Goal: Task Accomplishment & Management: Complete application form

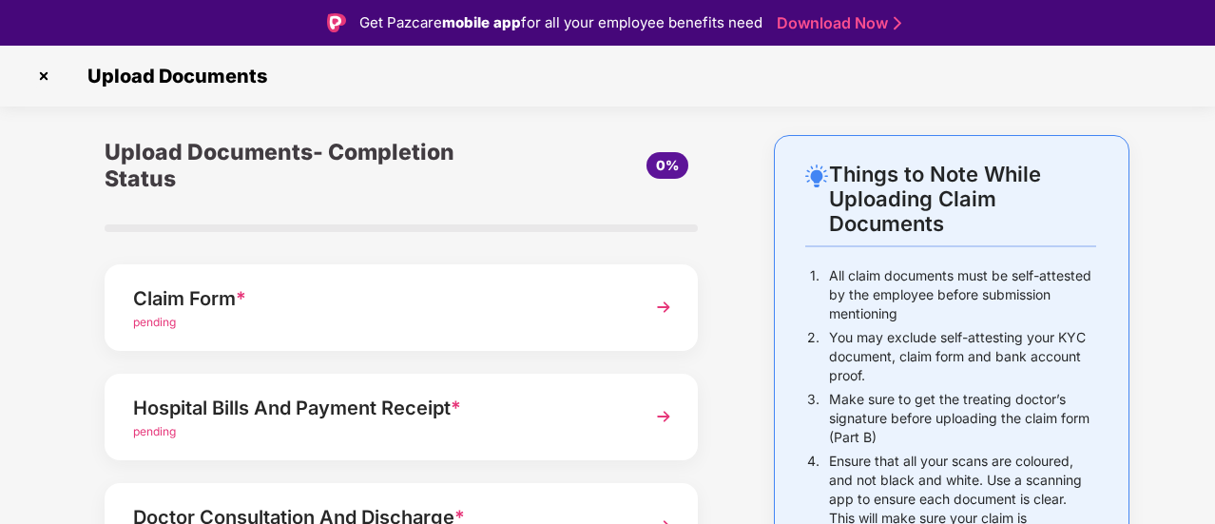
click at [662, 299] on img at bounding box center [664, 307] width 34 height 34
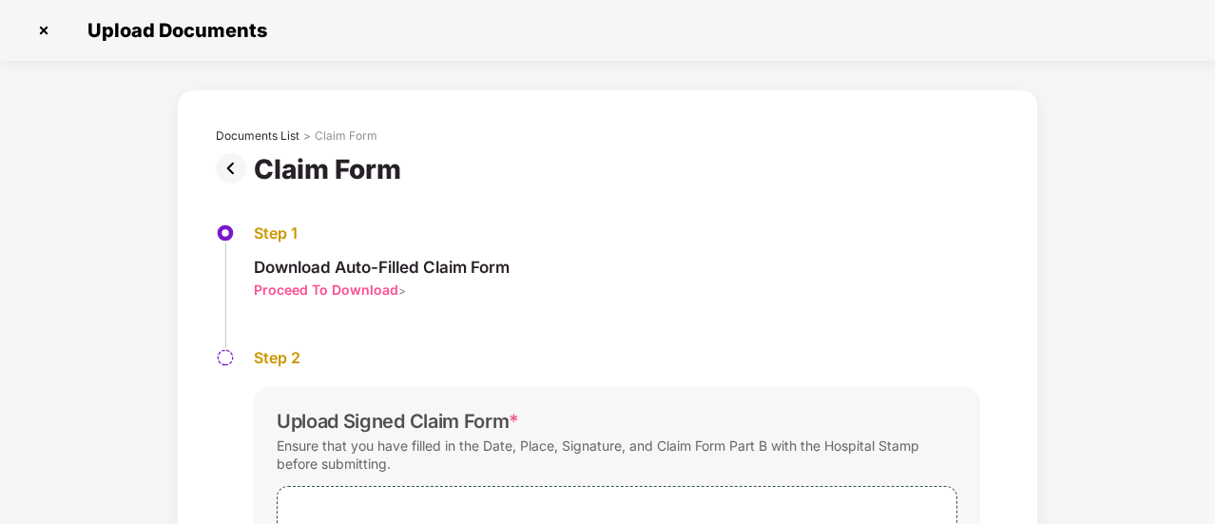
click at [228, 168] on img at bounding box center [235, 168] width 38 height 30
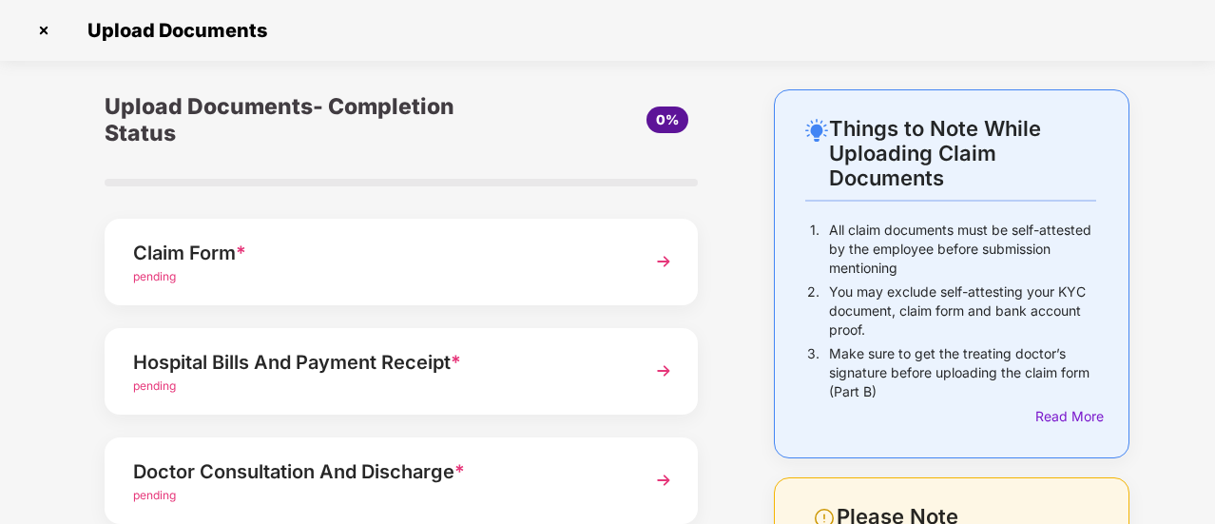
click at [664, 366] on img at bounding box center [664, 371] width 34 height 34
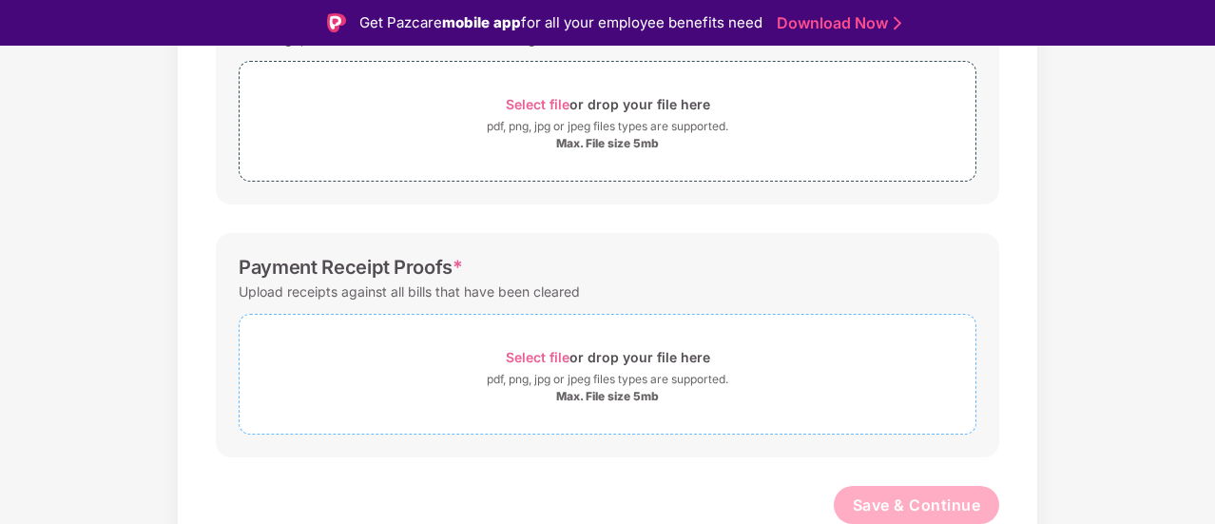
scroll to position [312, 0]
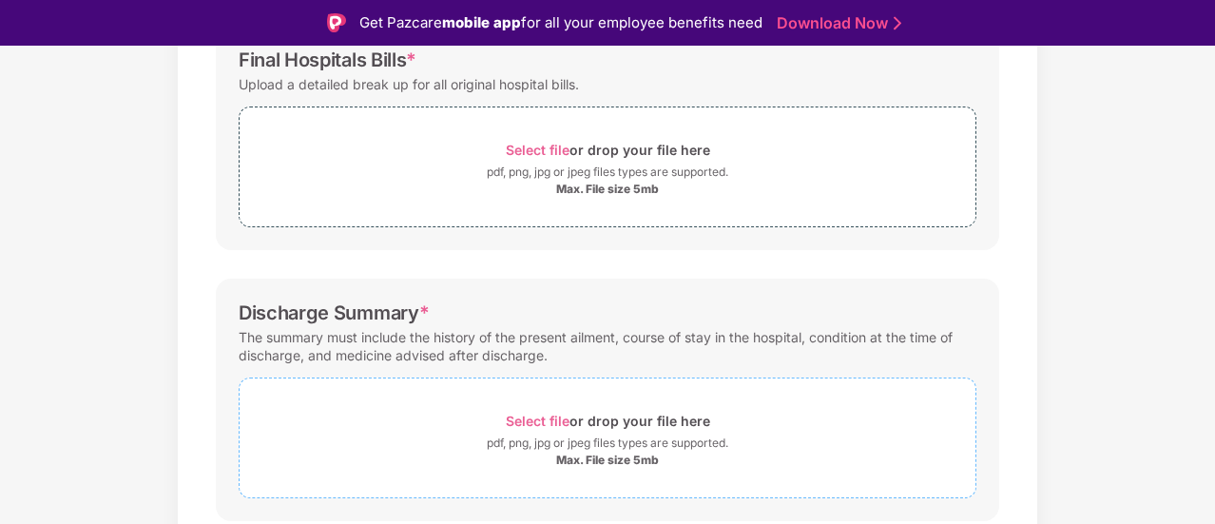
click at [540, 416] on span "Select file" at bounding box center [538, 421] width 64 height 16
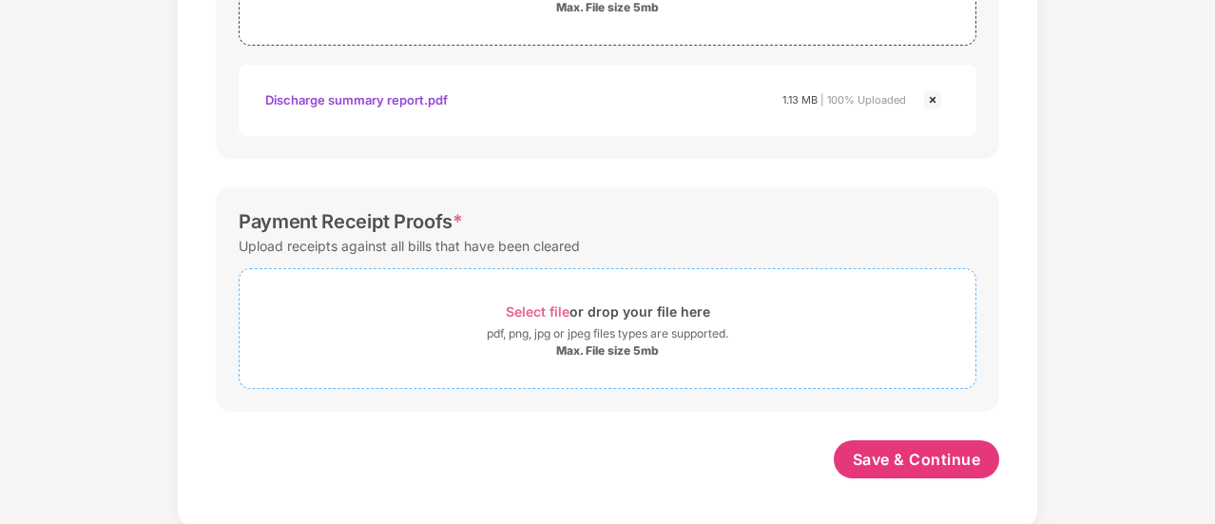
scroll to position [0, 0]
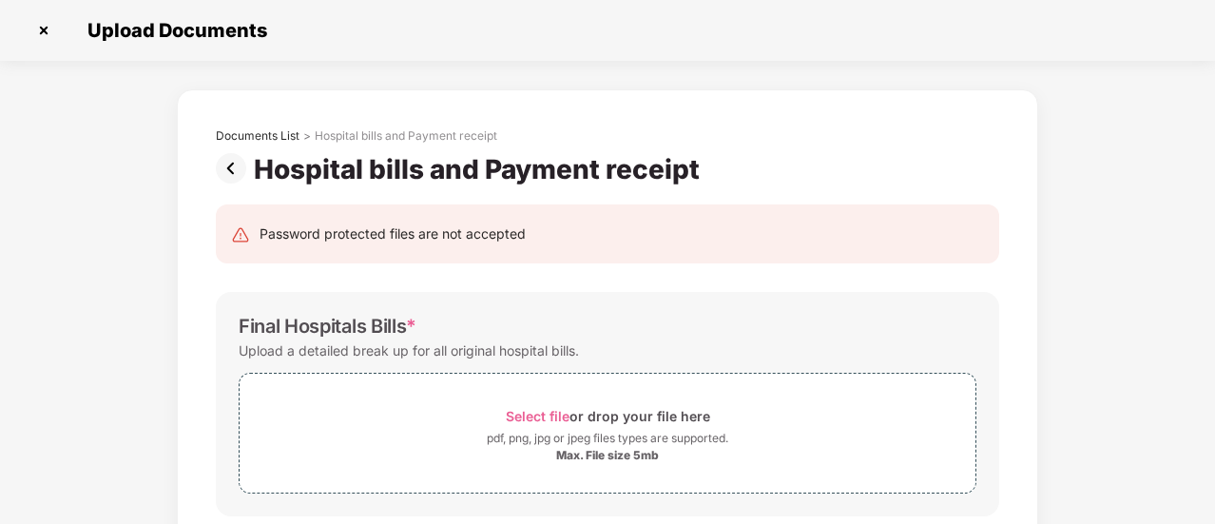
click at [546, 414] on span "Select file" at bounding box center [538, 416] width 64 height 16
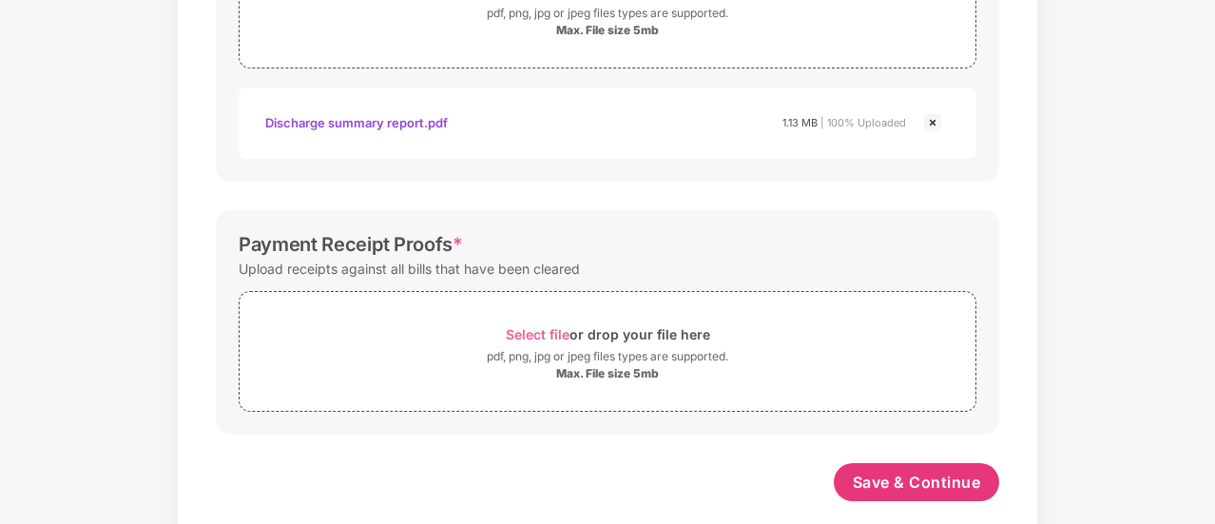
scroll to position [809, 0]
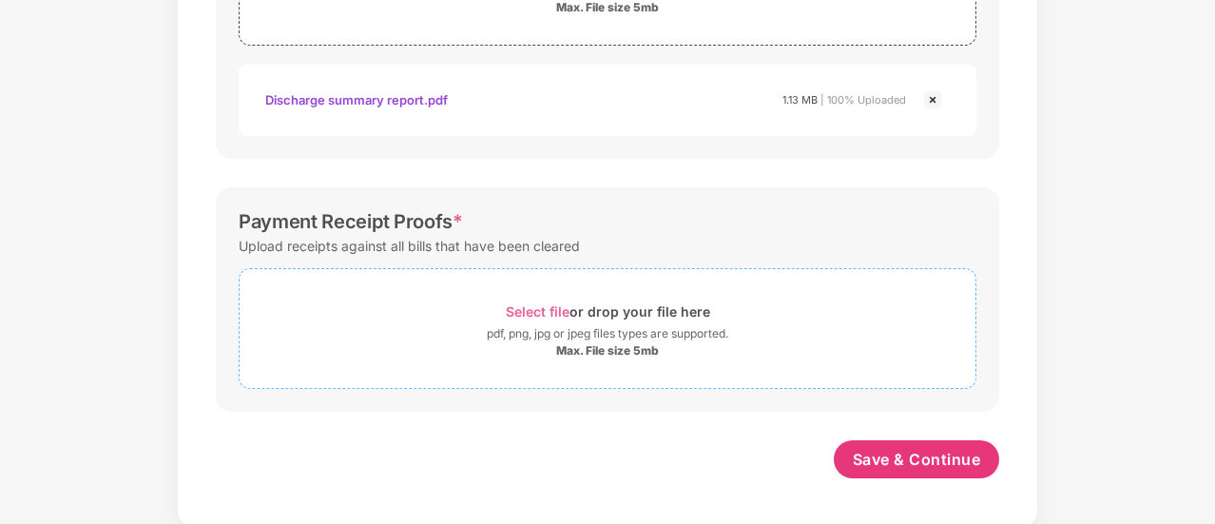
click at [550, 310] on span "Select file" at bounding box center [538, 311] width 64 height 16
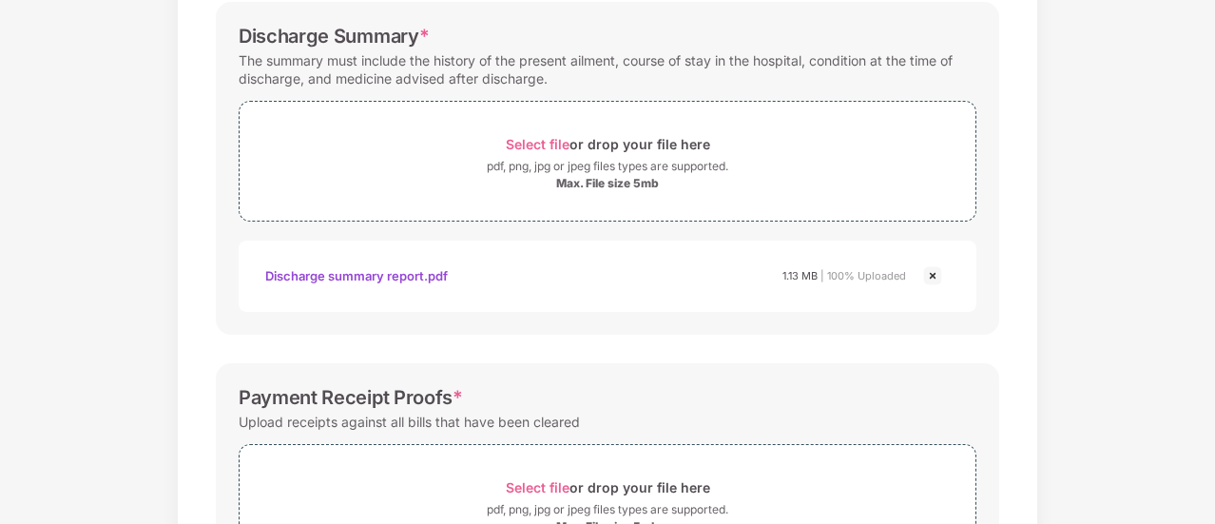
scroll to position [900, 0]
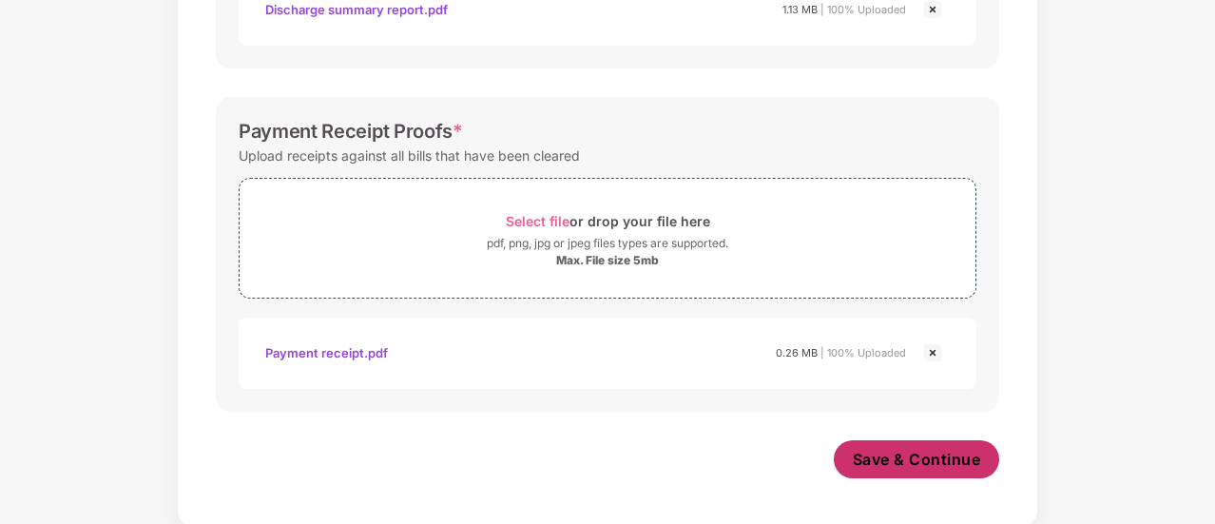
click at [893, 451] on span "Save & Continue" at bounding box center [917, 459] width 128 height 21
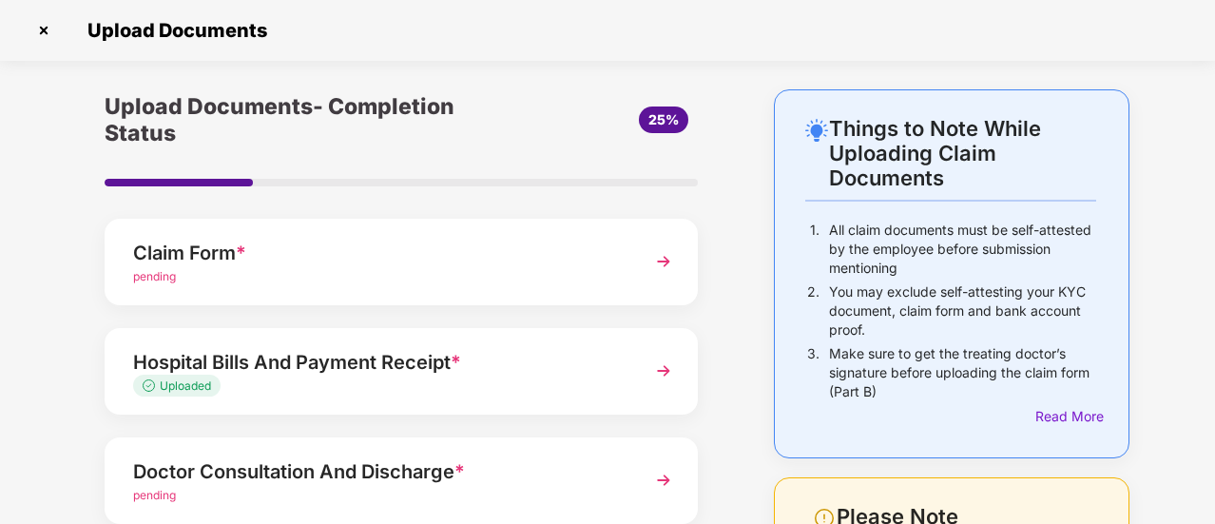
scroll to position [317, 0]
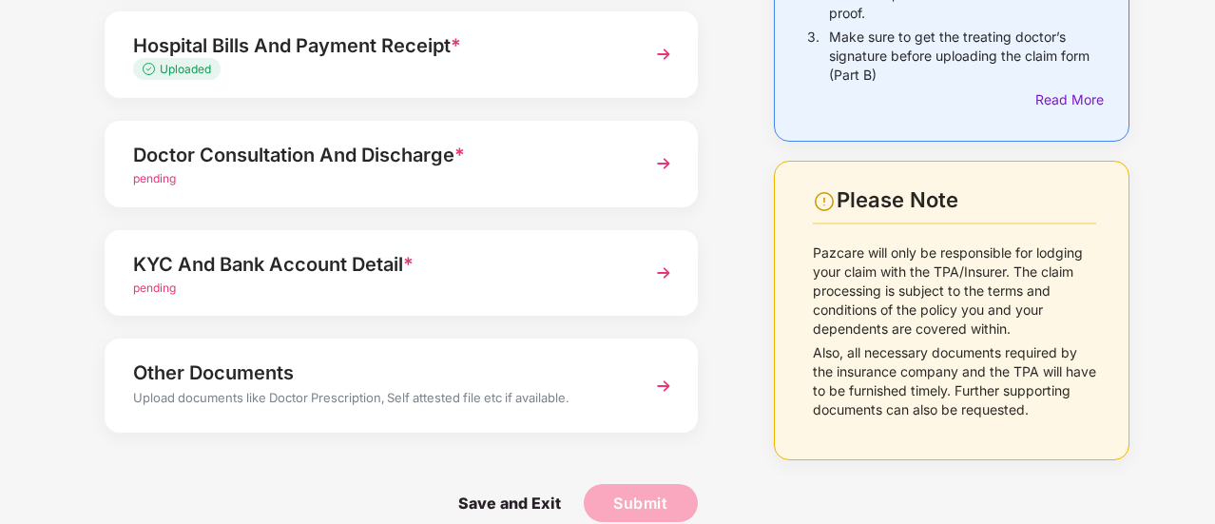
click at [673, 380] on img at bounding box center [664, 386] width 34 height 34
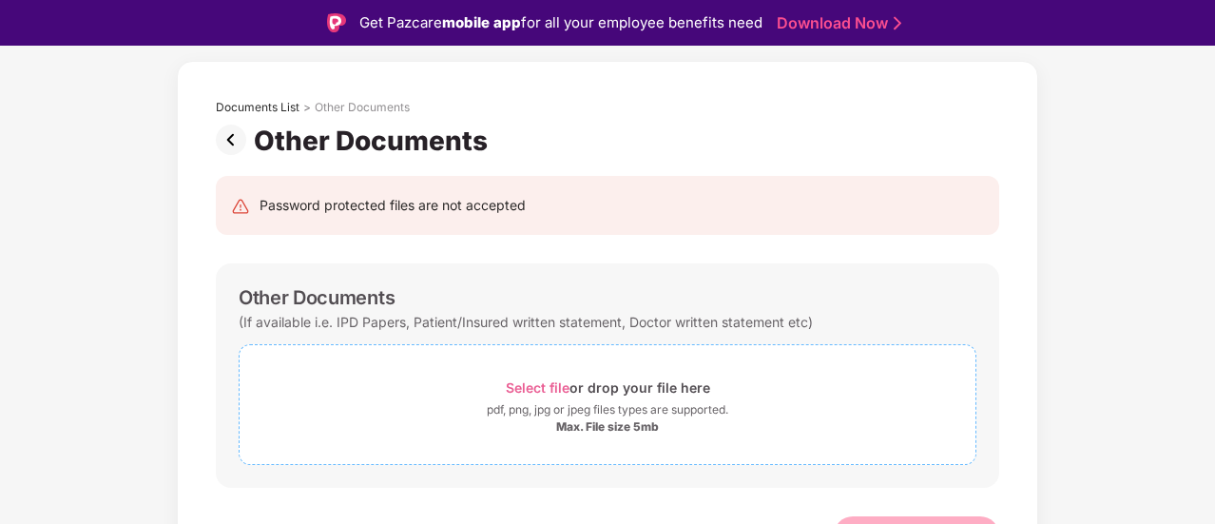
scroll to position [106, 0]
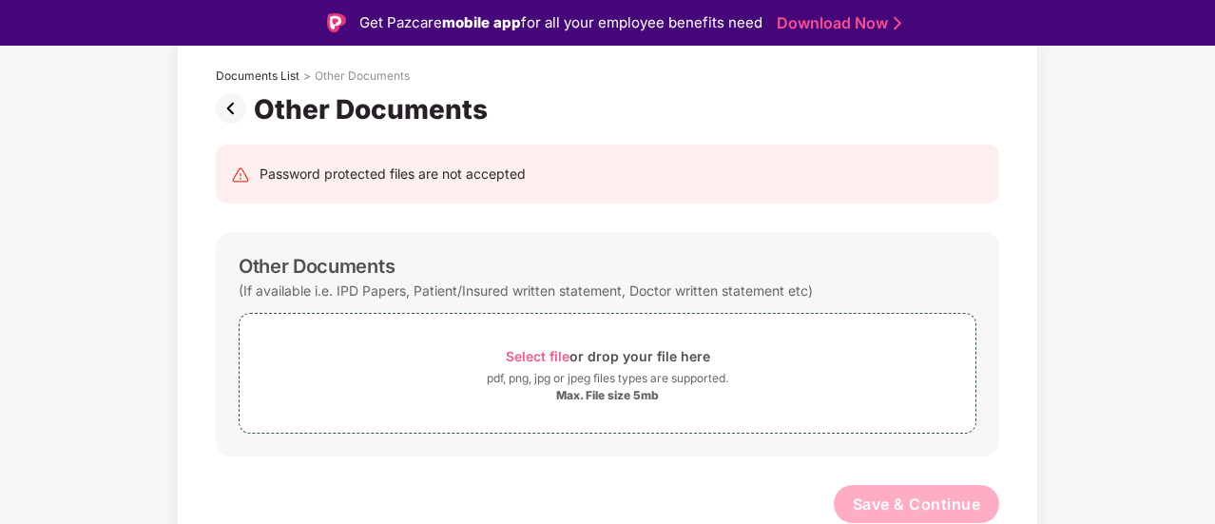
click at [224, 109] on img at bounding box center [235, 108] width 38 height 30
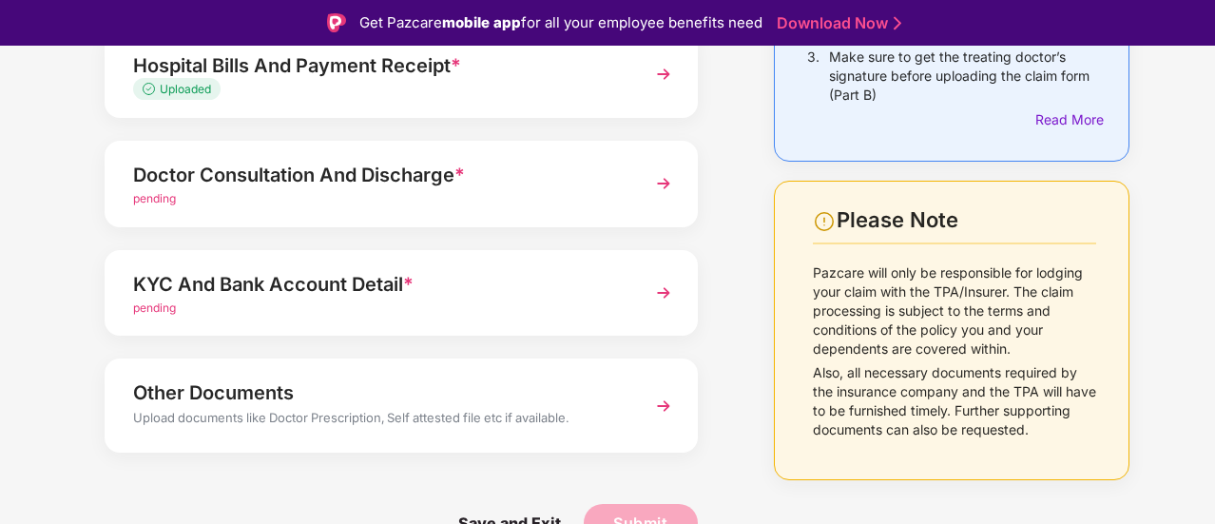
scroll to position [342, 0]
click at [658, 181] on img at bounding box center [664, 183] width 34 height 34
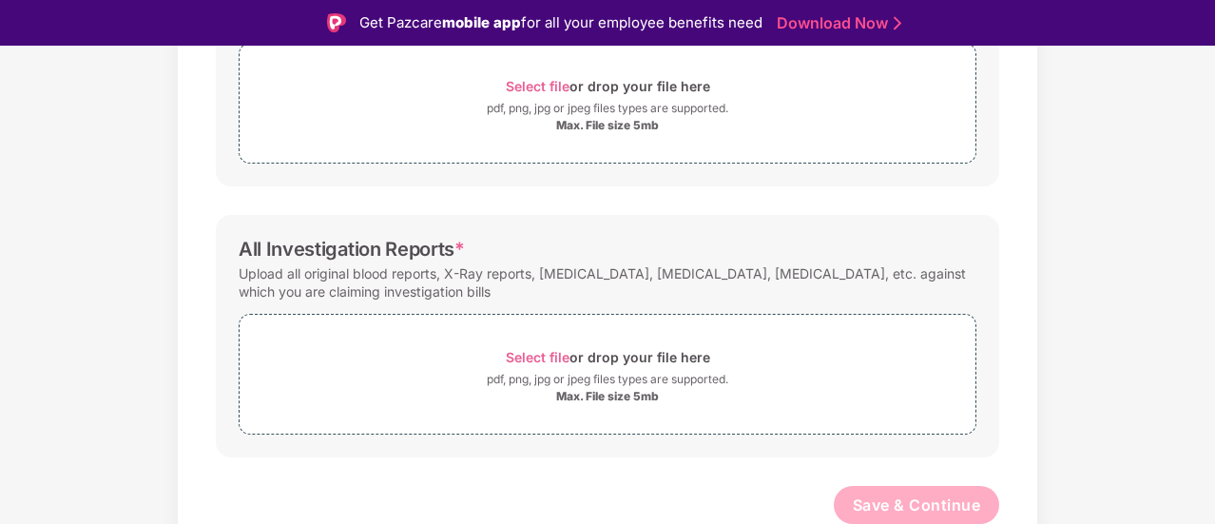
scroll to position [312, 0]
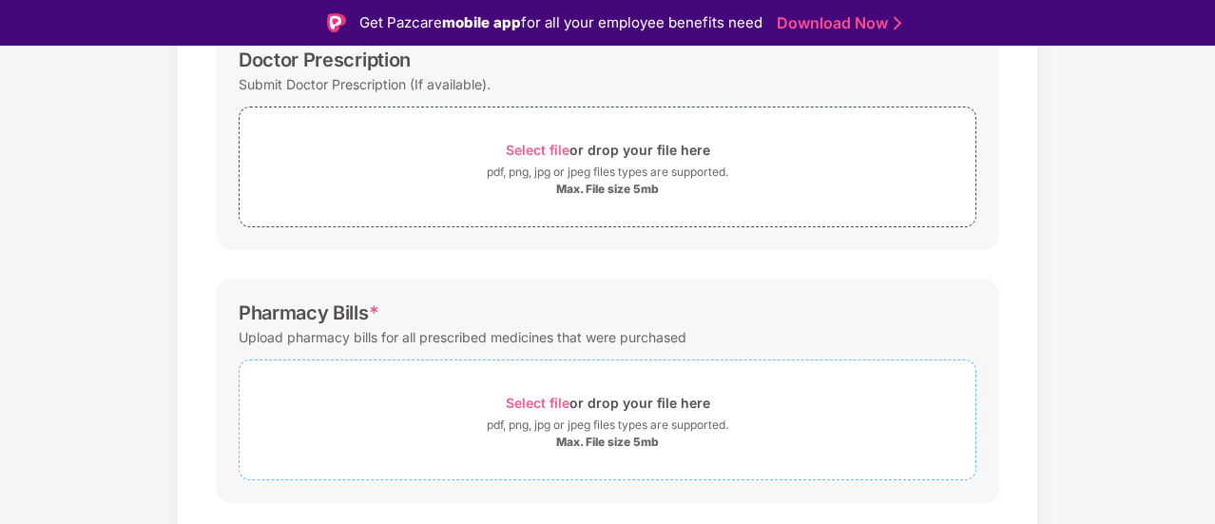
click at [546, 395] on span "Select file" at bounding box center [538, 403] width 64 height 16
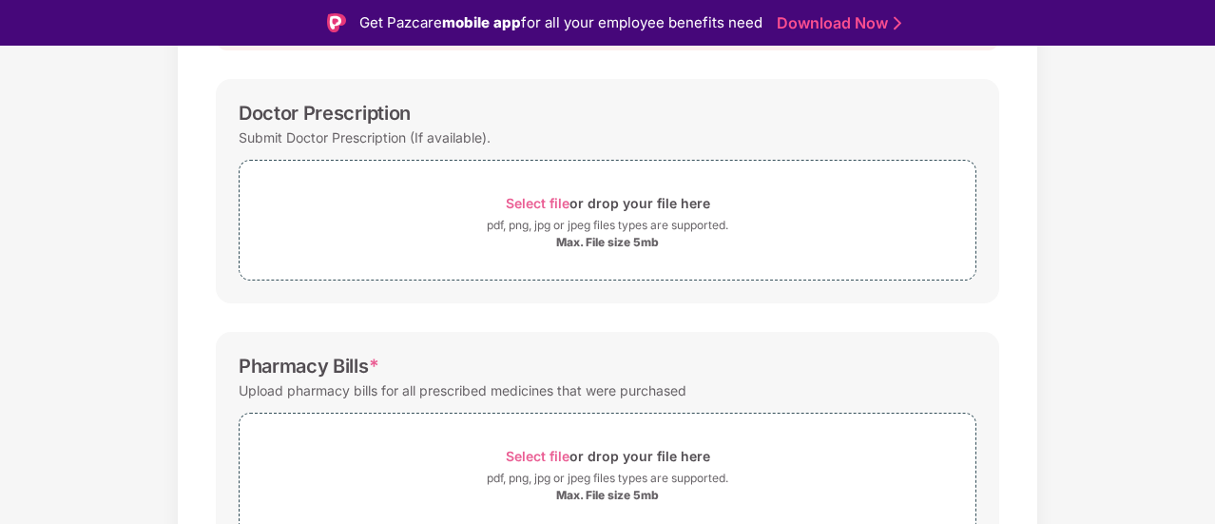
scroll to position [0, 0]
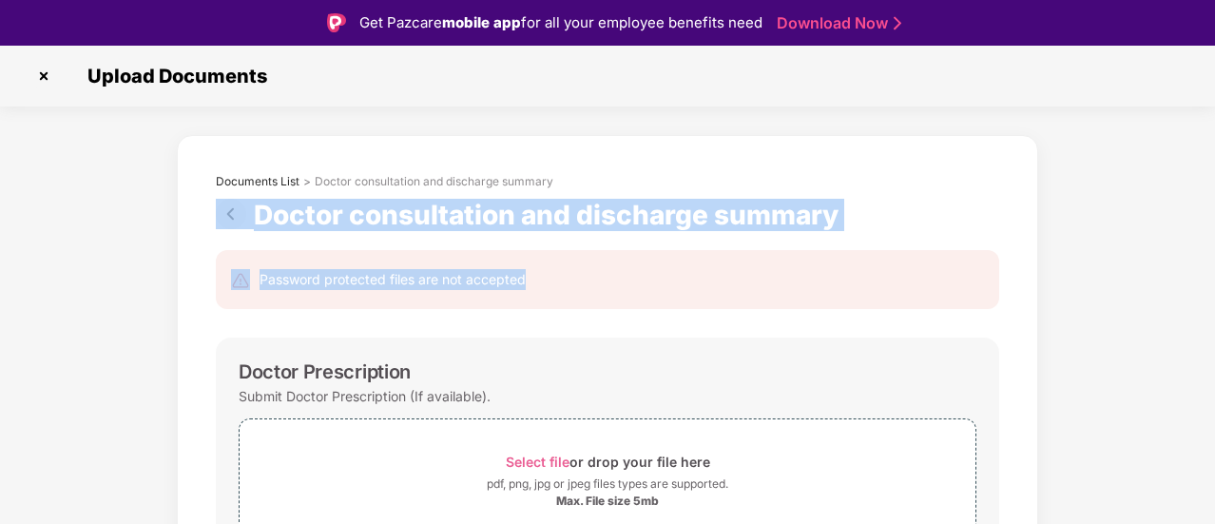
drag, startPoint x: 773, startPoint y: 267, endPoint x: 767, endPoint y: 184, distance: 83.0
click at [827, 301] on div "Password protected files are not accepted" at bounding box center [608, 279] width 784 height 59
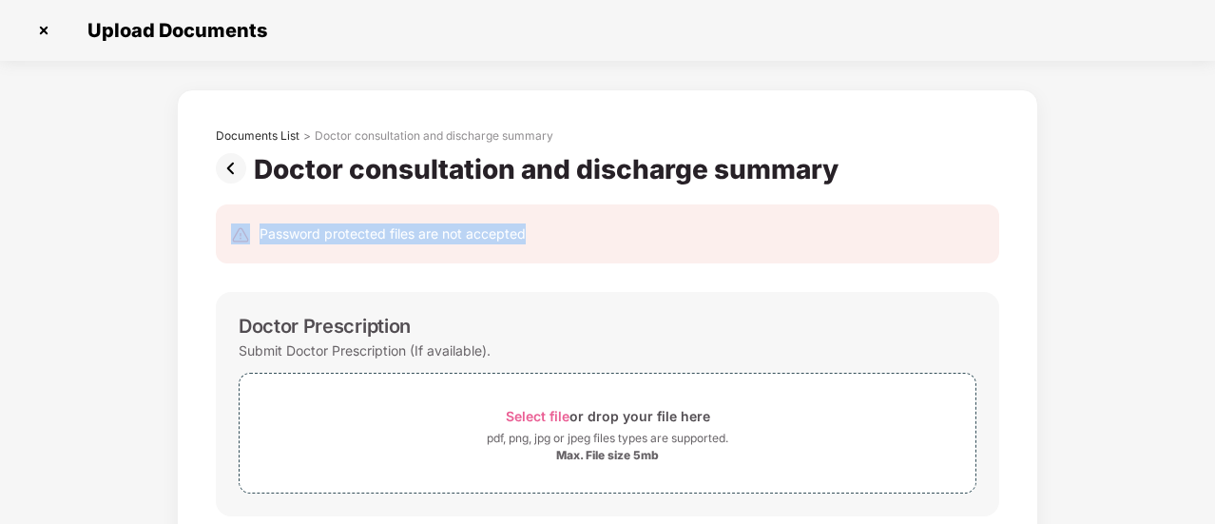
drag, startPoint x: 1212, startPoint y: 182, endPoint x: 1208, endPoint y: 197, distance: 15.7
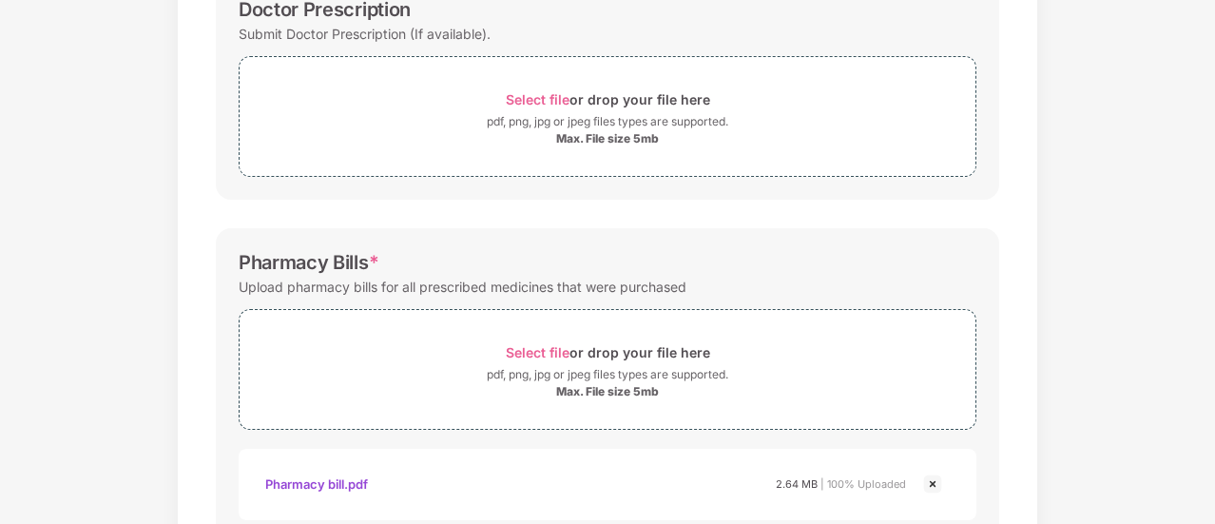
scroll to position [633, 0]
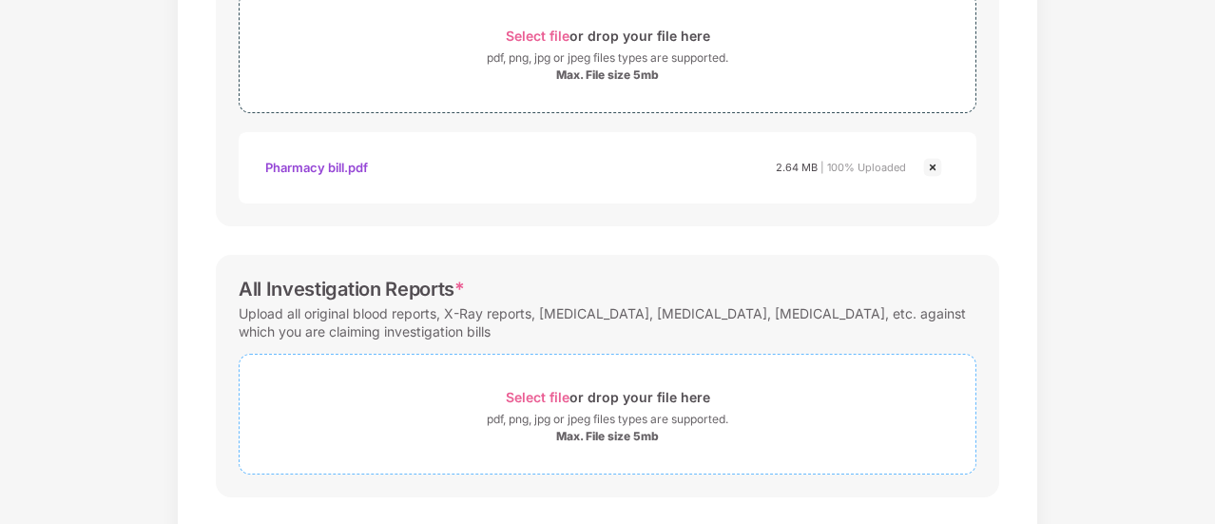
click at [550, 397] on span "Select file" at bounding box center [538, 397] width 64 height 16
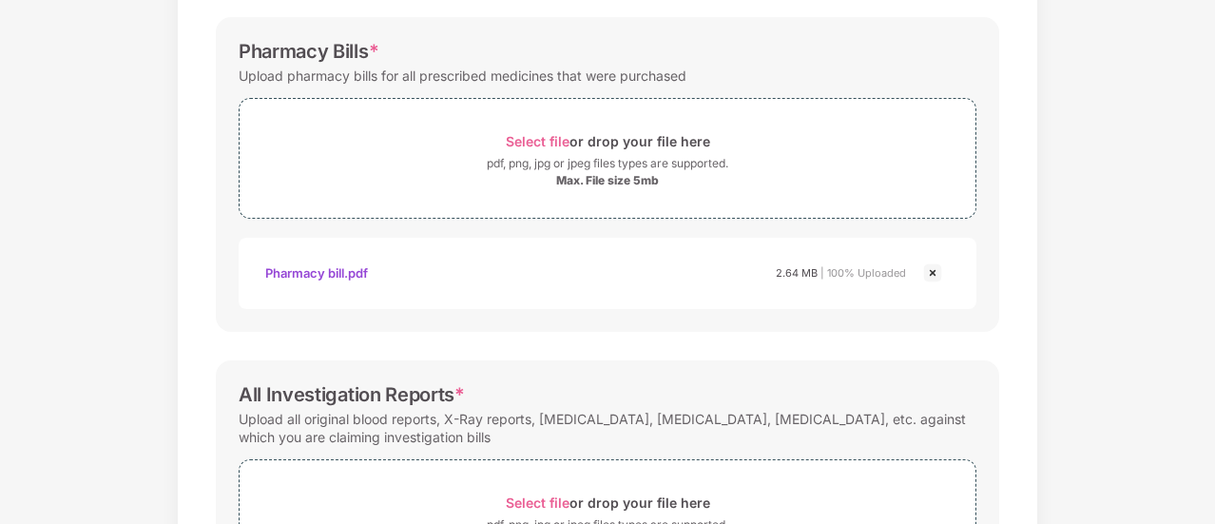
scroll to position [900, 0]
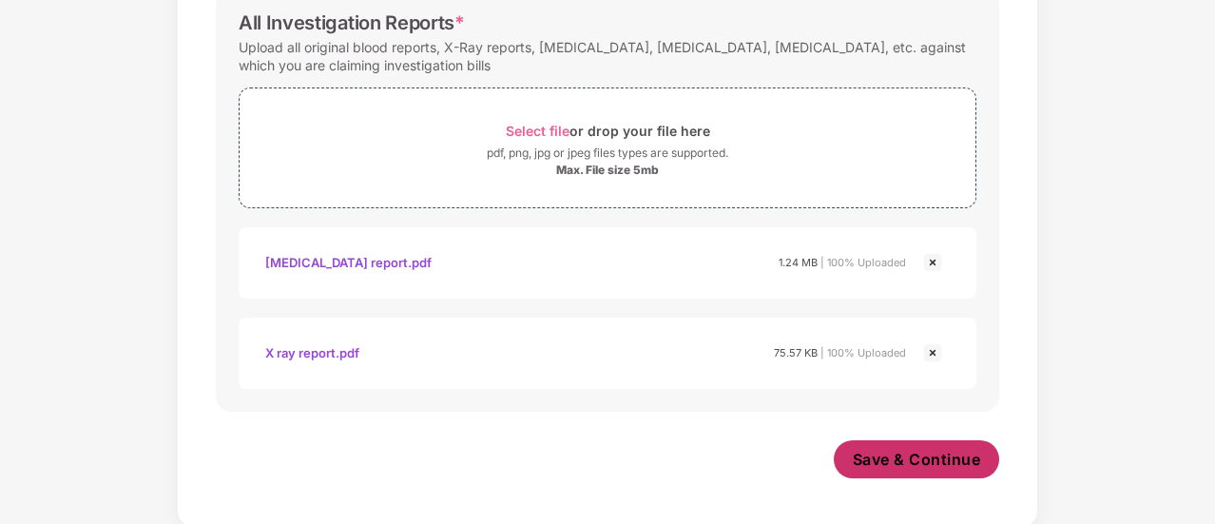
click at [892, 454] on span "Save & Continue" at bounding box center [917, 459] width 128 height 21
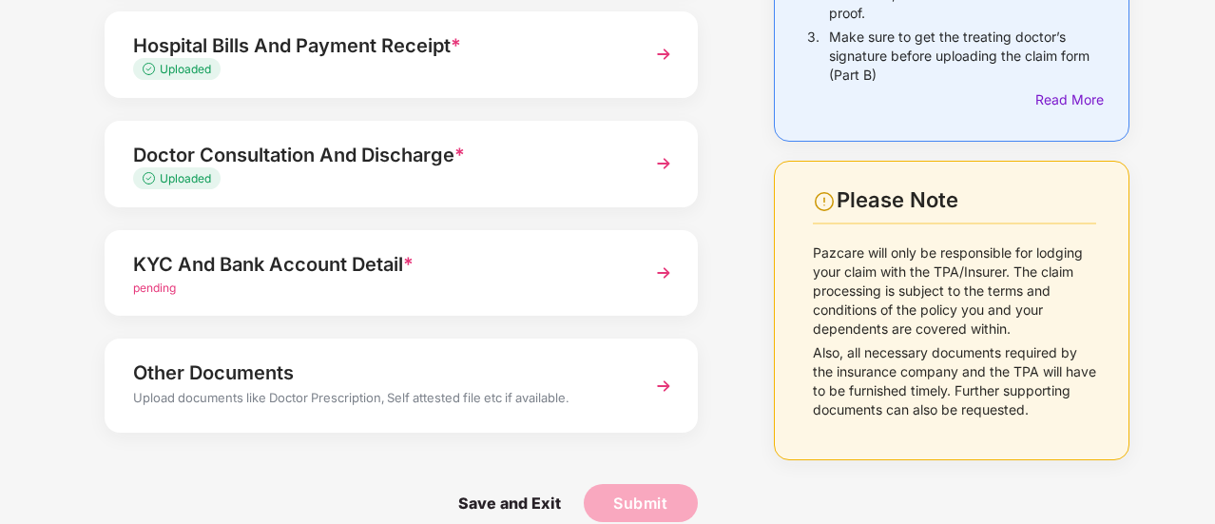
scroll to position [0, 0]
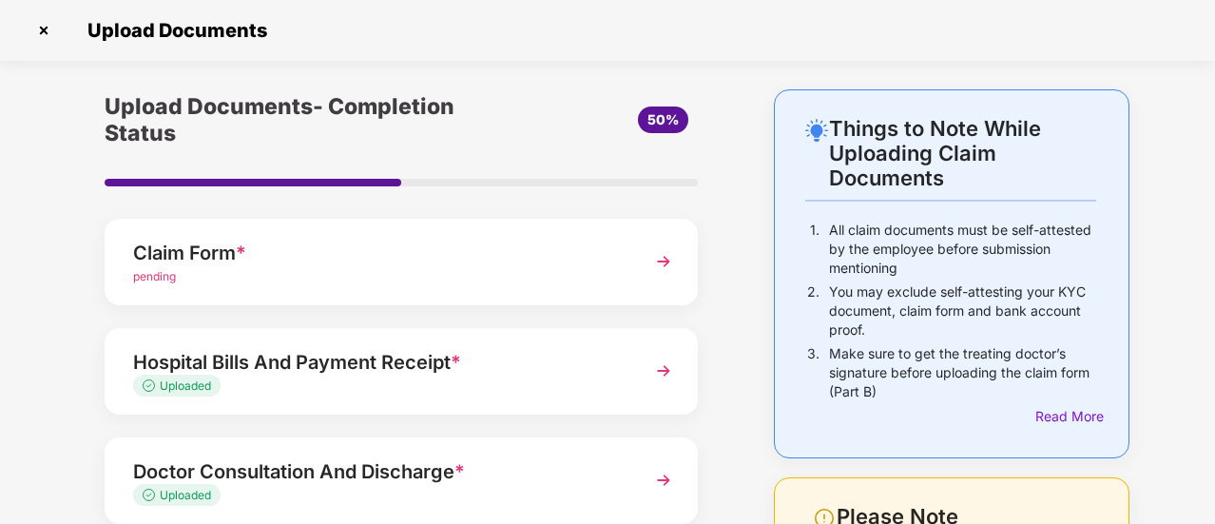
click at [656, 371] on img at bounding box center [664, 371] width 34 height 34
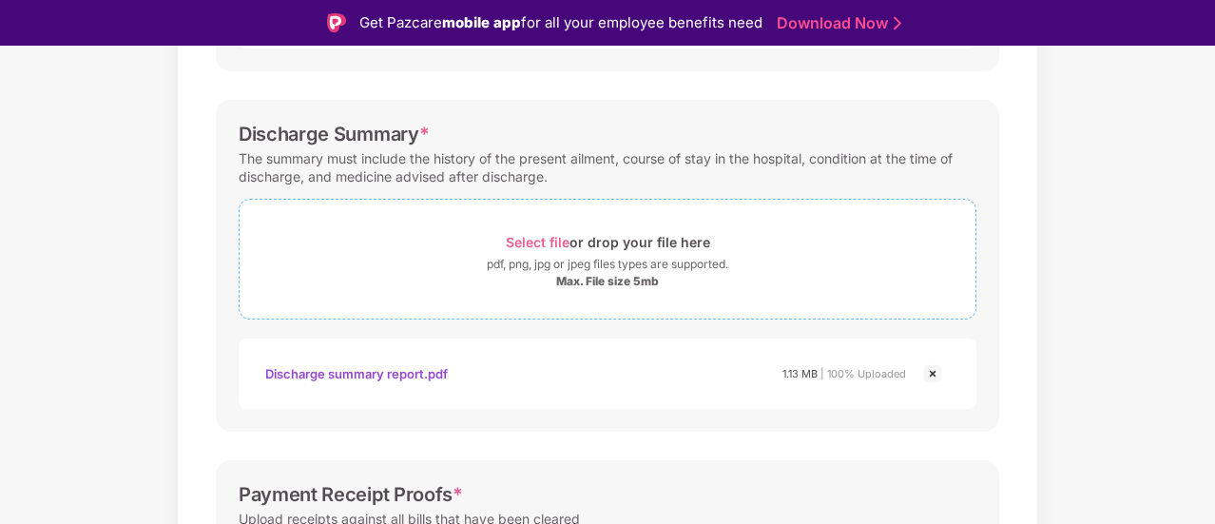
scroll to position [897, 0]
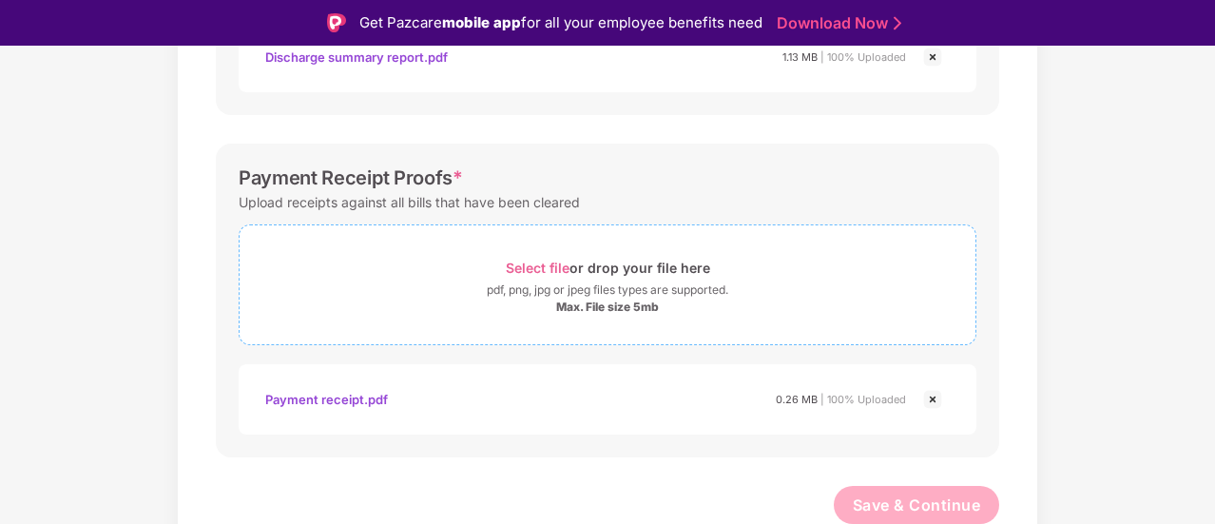
click at [540, 256] on div "Select file or drop your file here" at bounding box center [608, 268] width 204 height 26
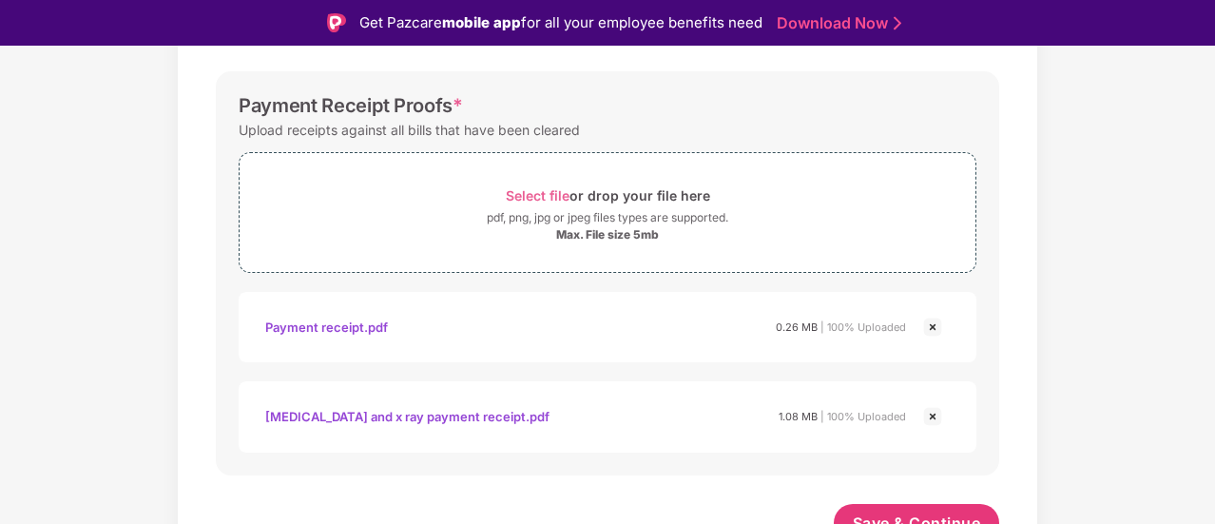
scroll to position [987, 0]
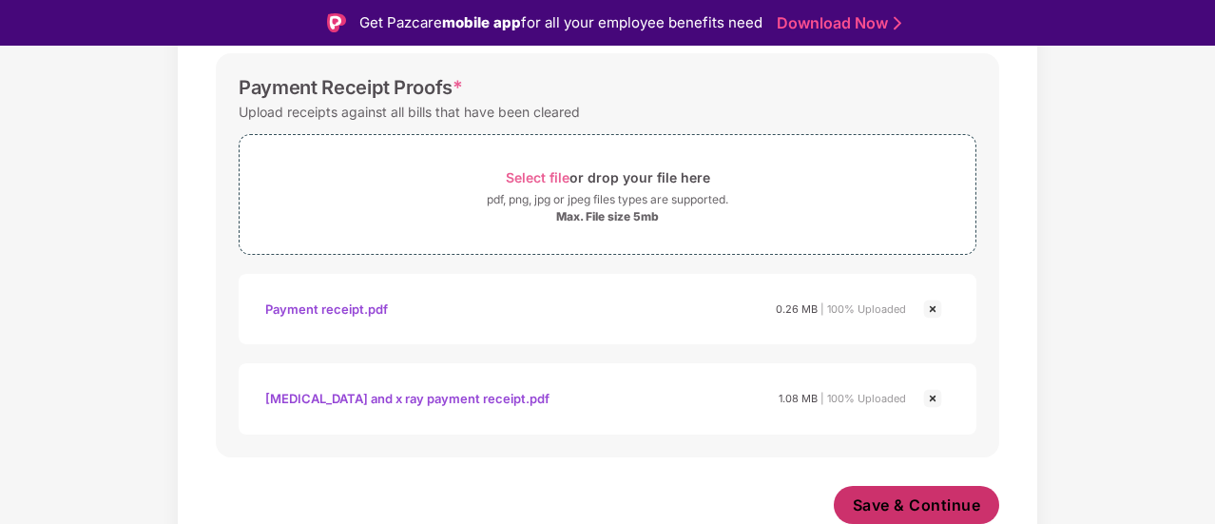
click at [875, 495] on span "Save & Continue" at bounding box center [917, 505] width 128 height 21
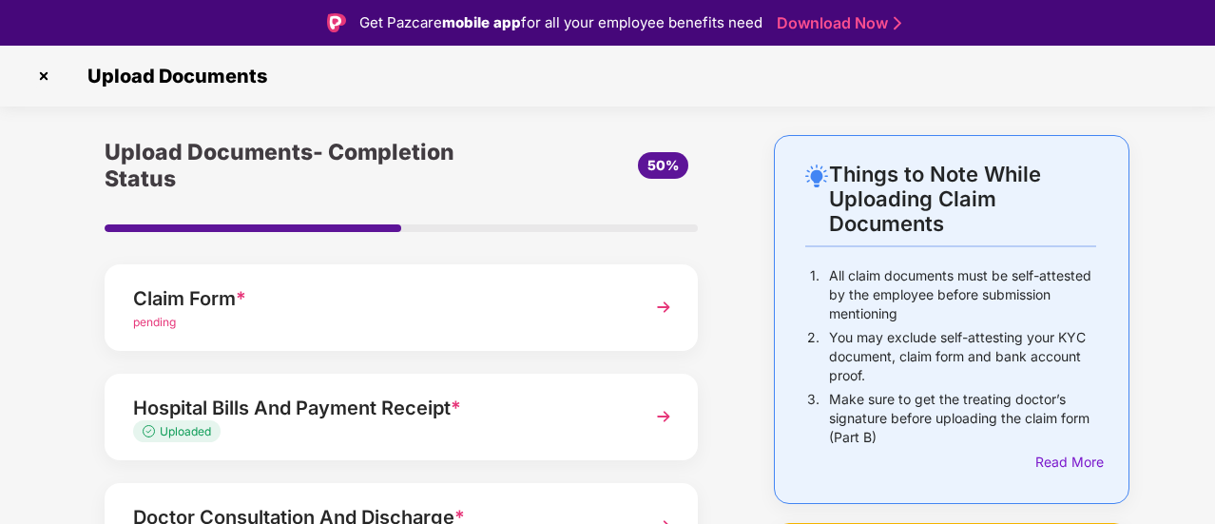
scroll to position [317, 0]
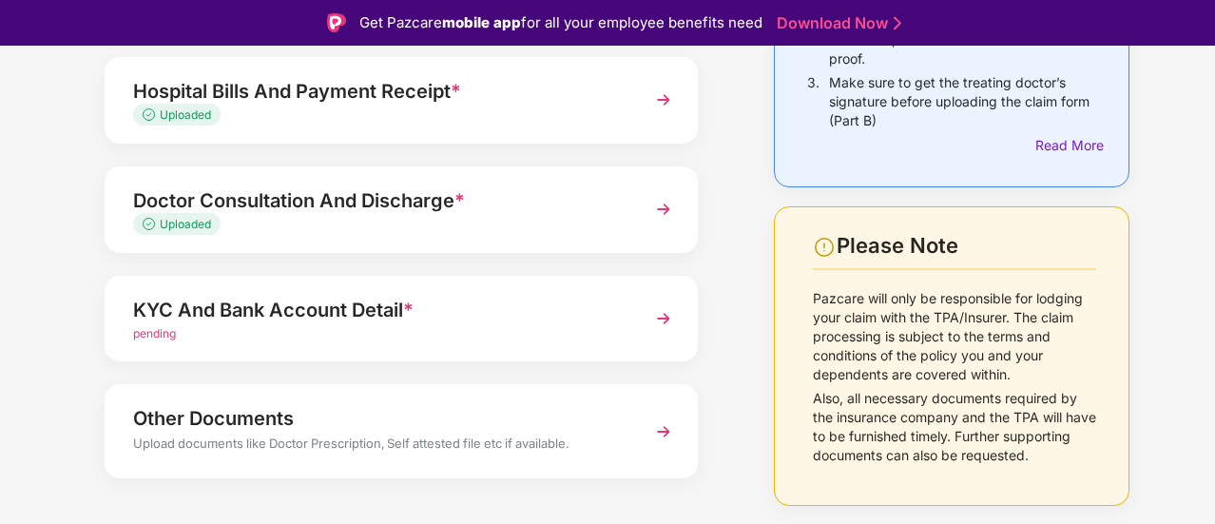
click at [670, 320] on img at bounding box center [664, 318] width 34 height 34
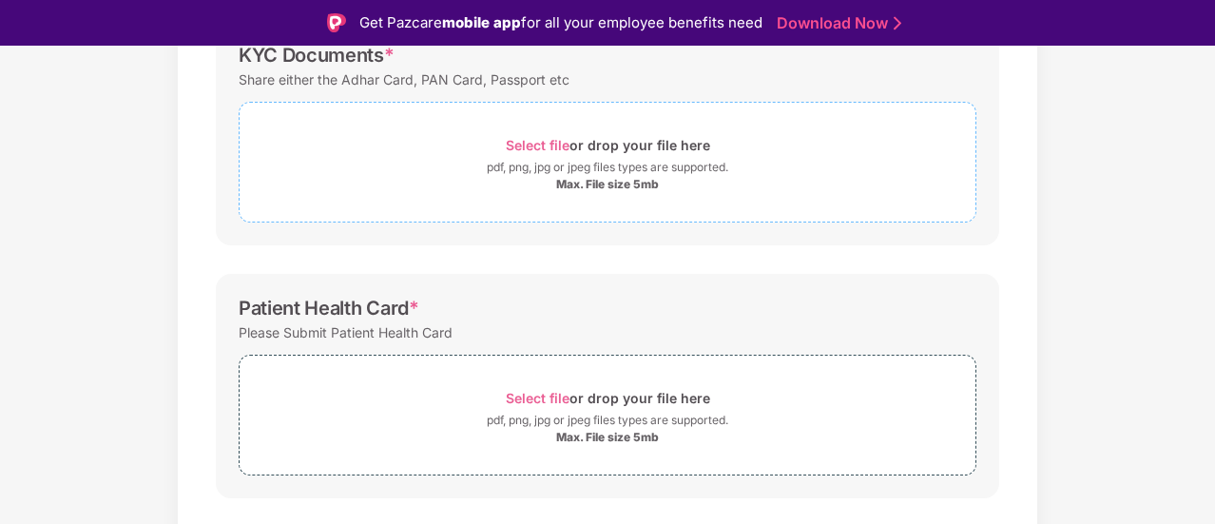
scroll to position [0, 0]
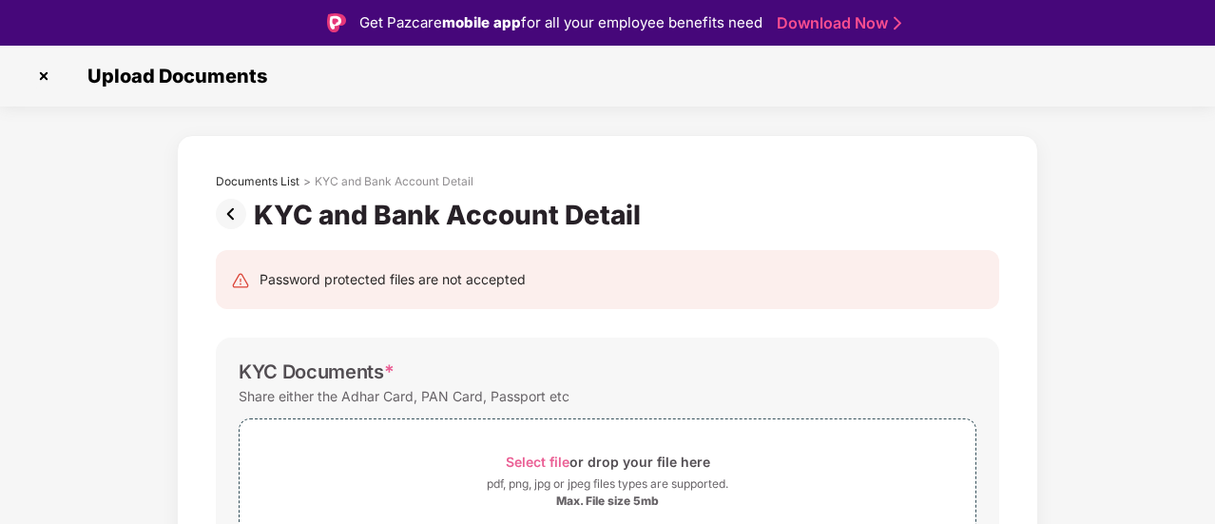
click at [224, 205] on img at bounding box center [235, 214] width 38 height 30
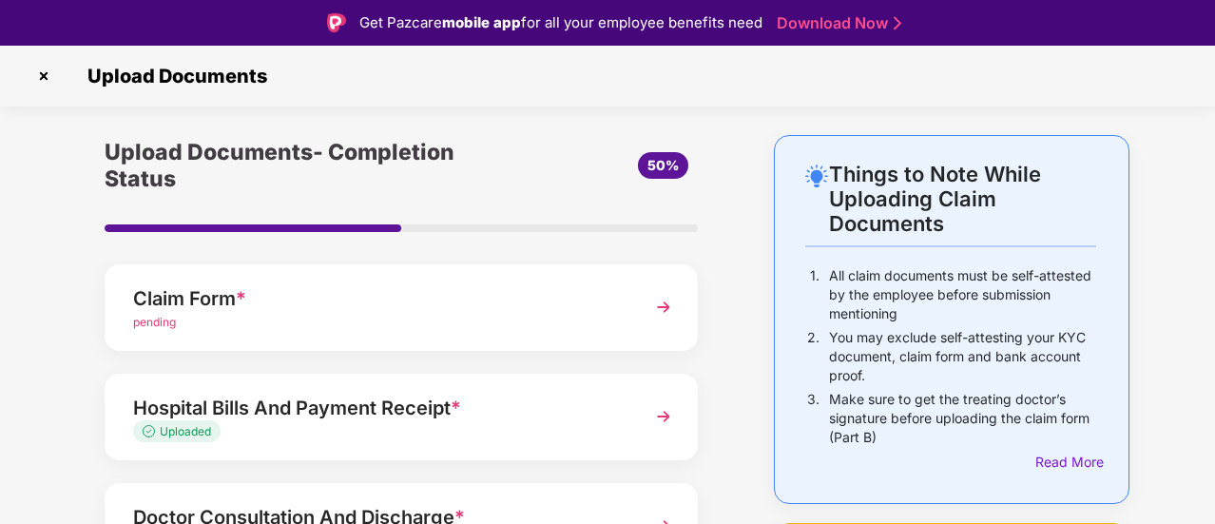
scroll to position [342, 0]
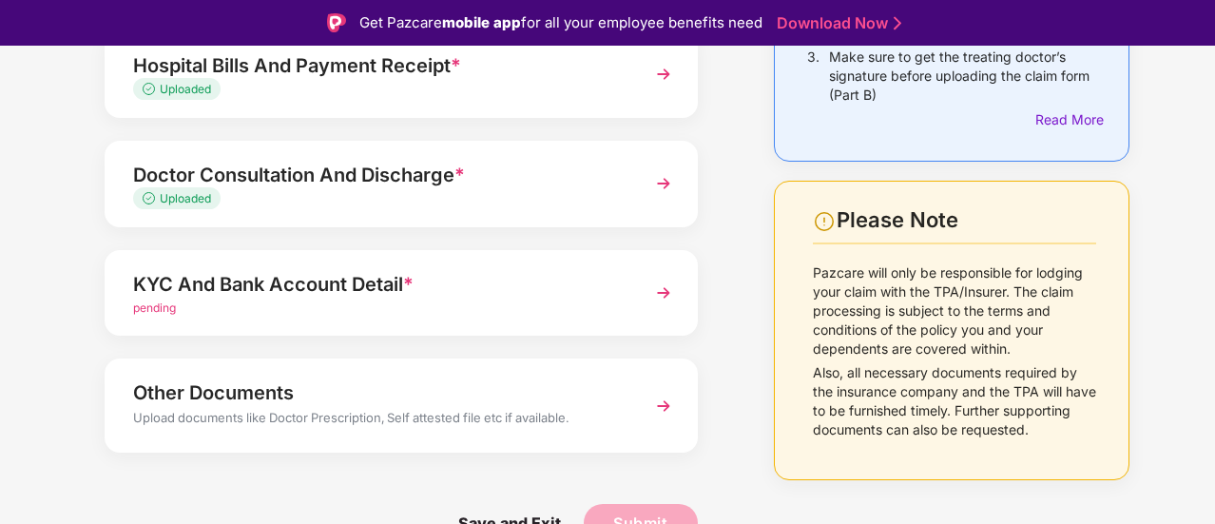
click at [669, 290] on img at bounding box center [664, 293] width 34 height 34
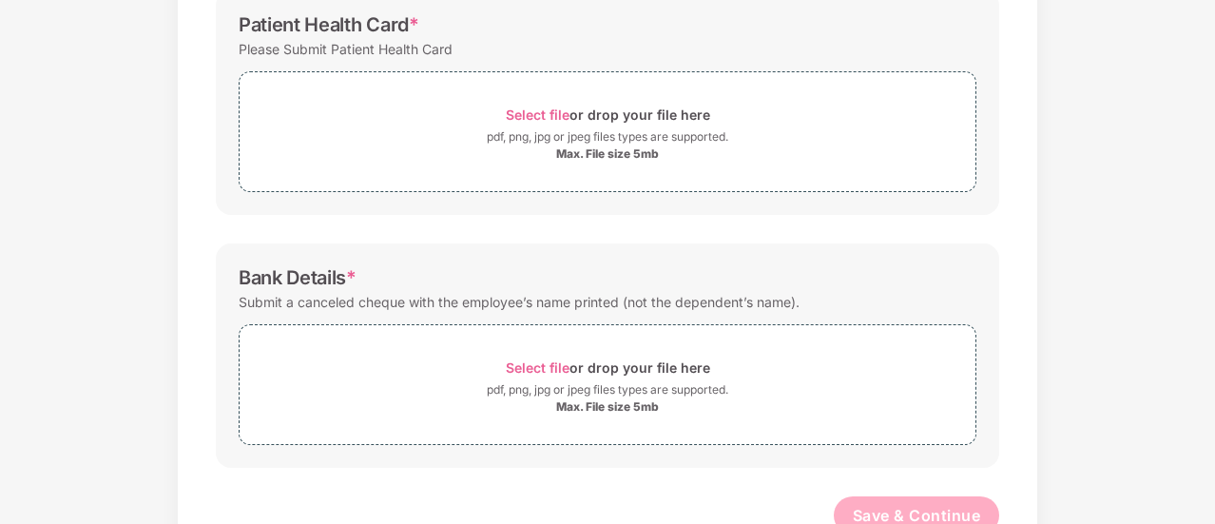
scroll to position [611, 0]
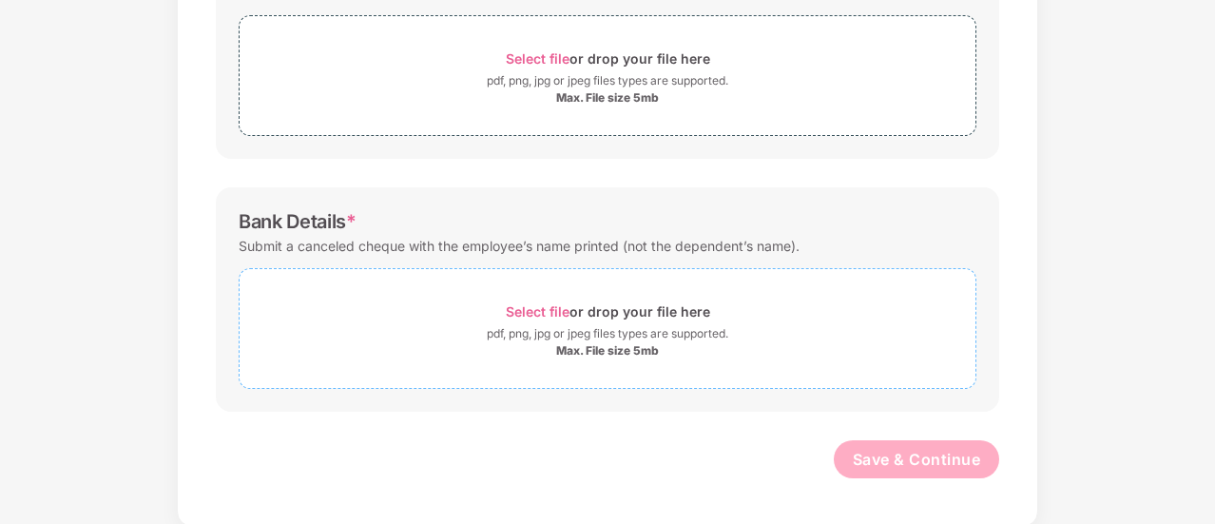
click at [541, 309] on span "Select file" at bounding box center [538, 311] width 64 height 16
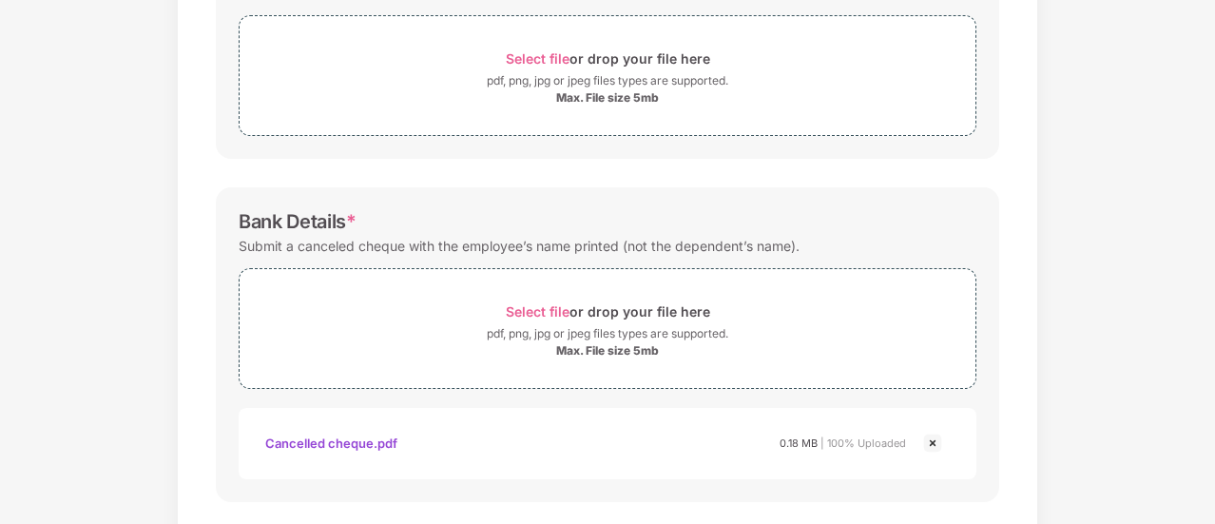
scroll to position [293, 0]
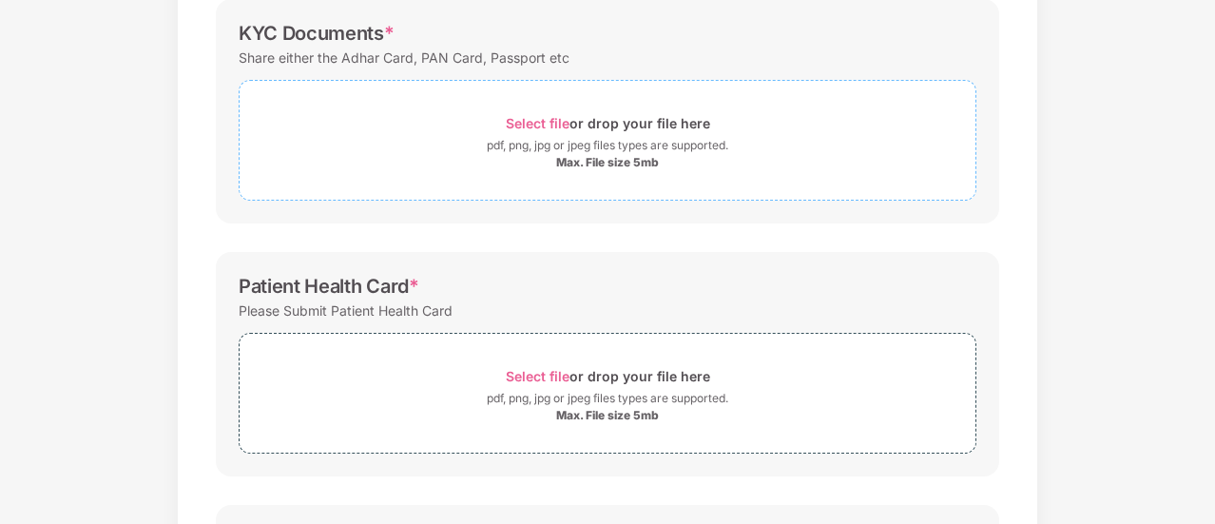
click at [542, 117] on span "Select file" at bounding box center [538, 123] width 64 height 16
click at [633, 215] on div "KYC Documents * Share either the Adhar Card, PAN Card, Passport etc Select file…" at bounding box center [608, 111] width 784 height 224
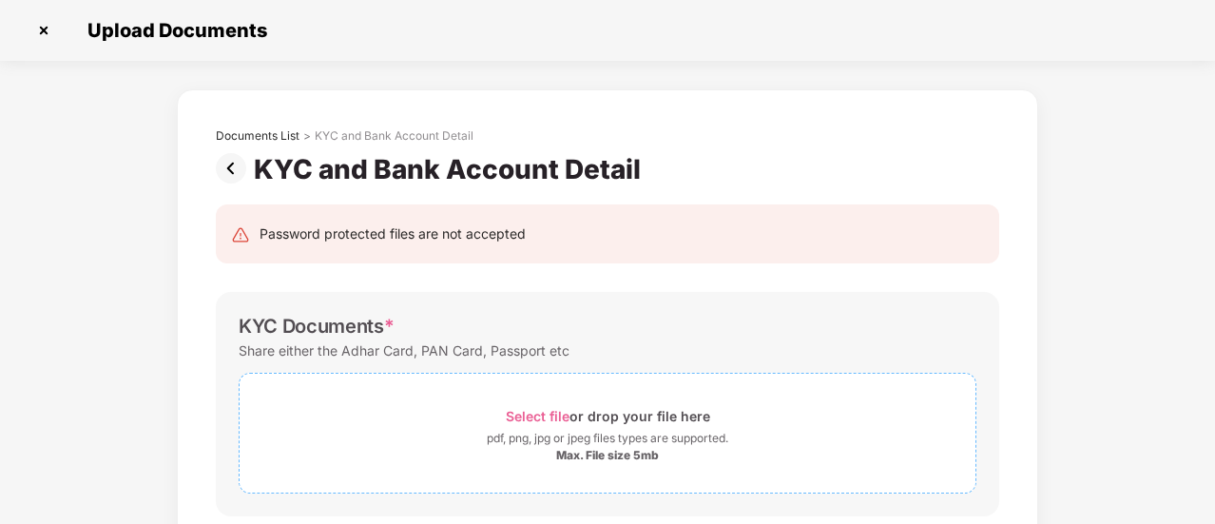
click at [549, 416] on span "Select file" at bounding box center [538, 416] width 64 height 16
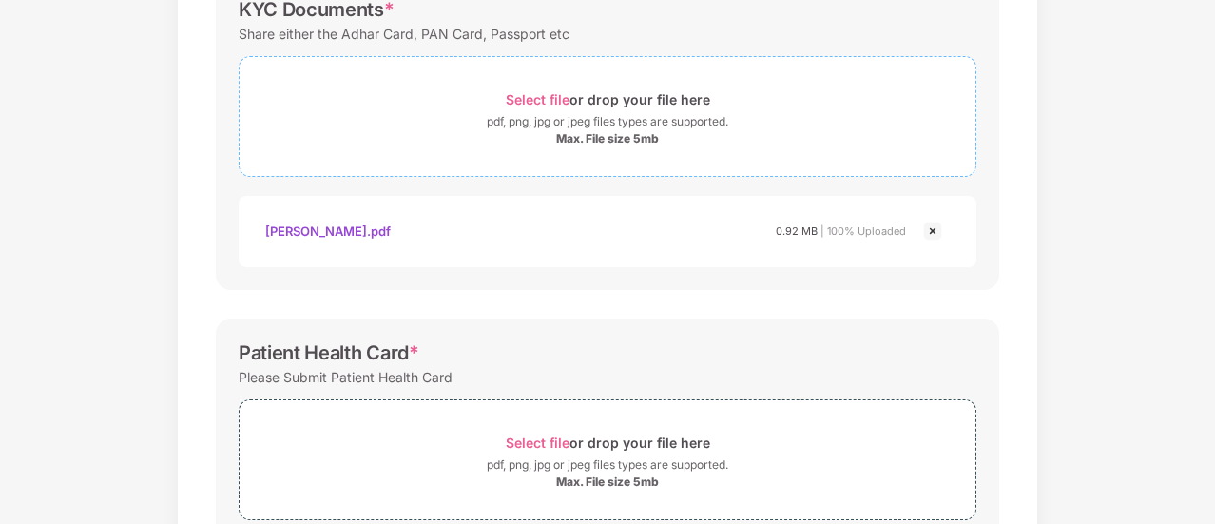
click at [535, 94] on span "Select file" at bounding box center [538, 99] width 64 height 16
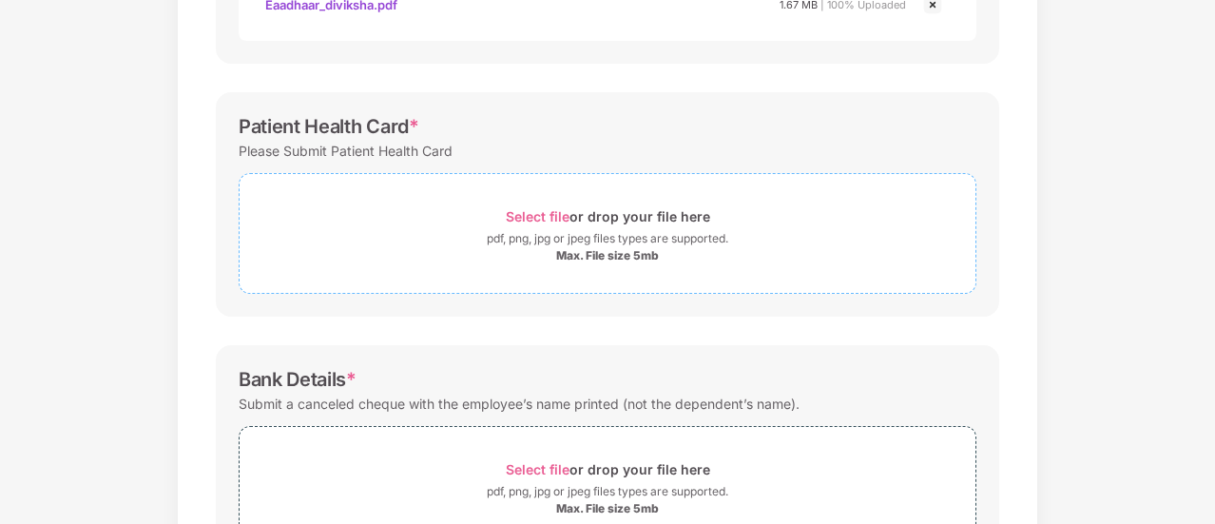
scroll to position [882, 0]
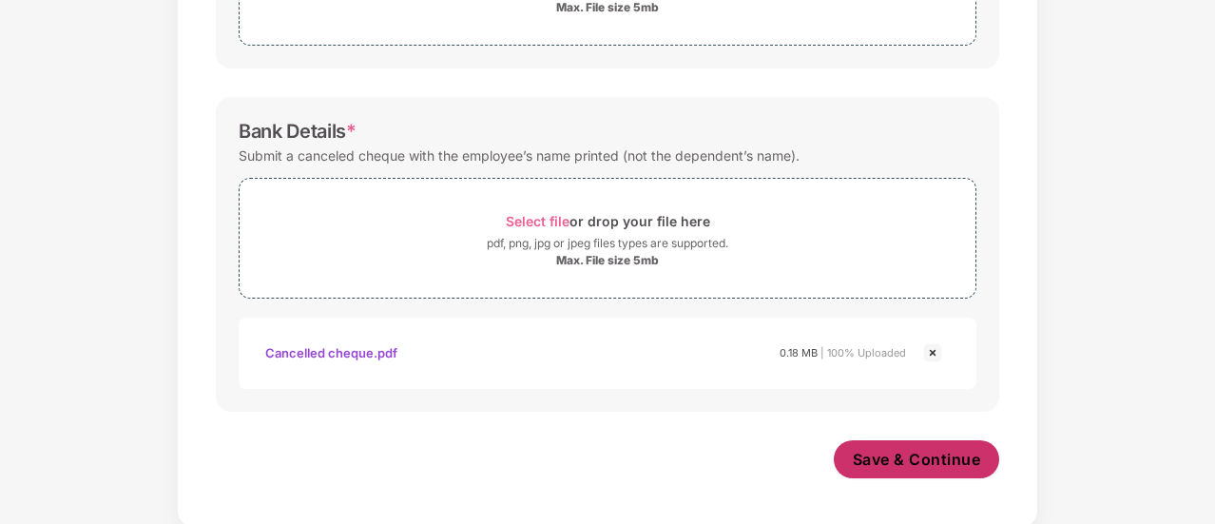
click at [871, 468] on button "Save & Continue" at bounding box center [917, 459] width 166 height 38
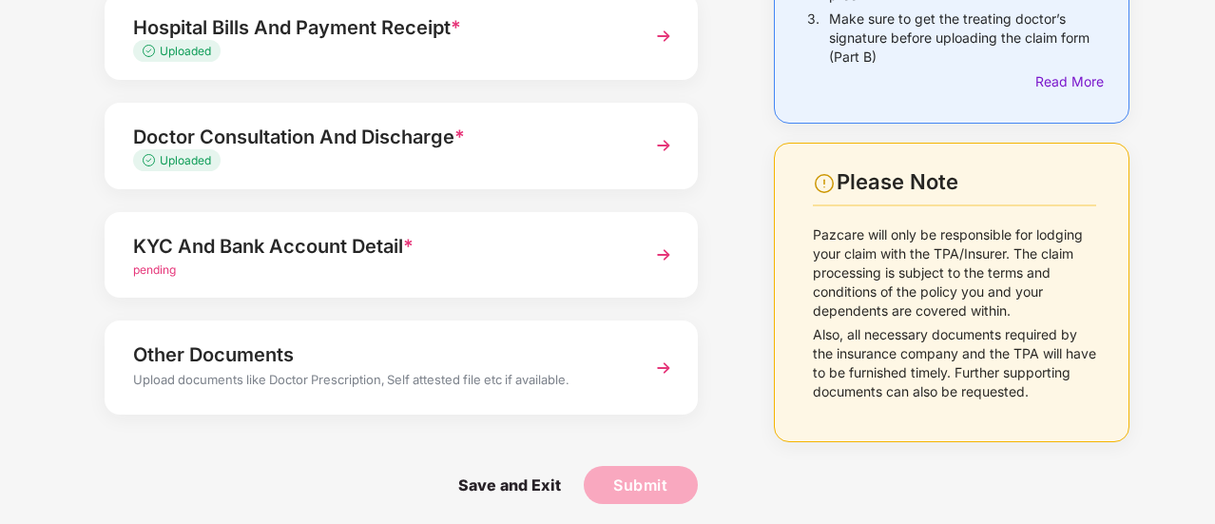
scroll to position [342, 0]
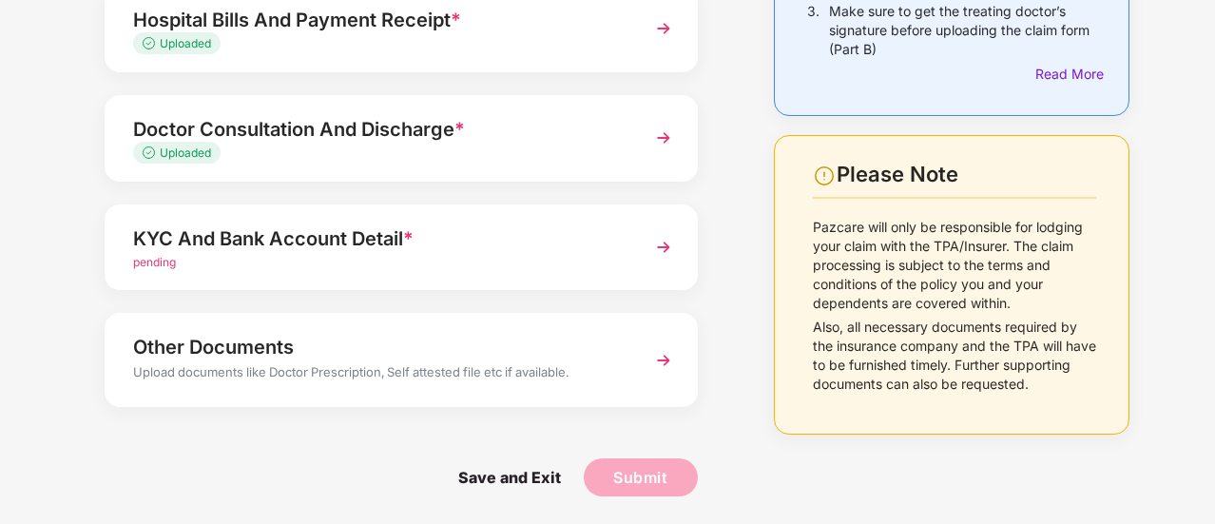
click at [660, 353] on img at bounding box center [664, 360] width 34 height 34
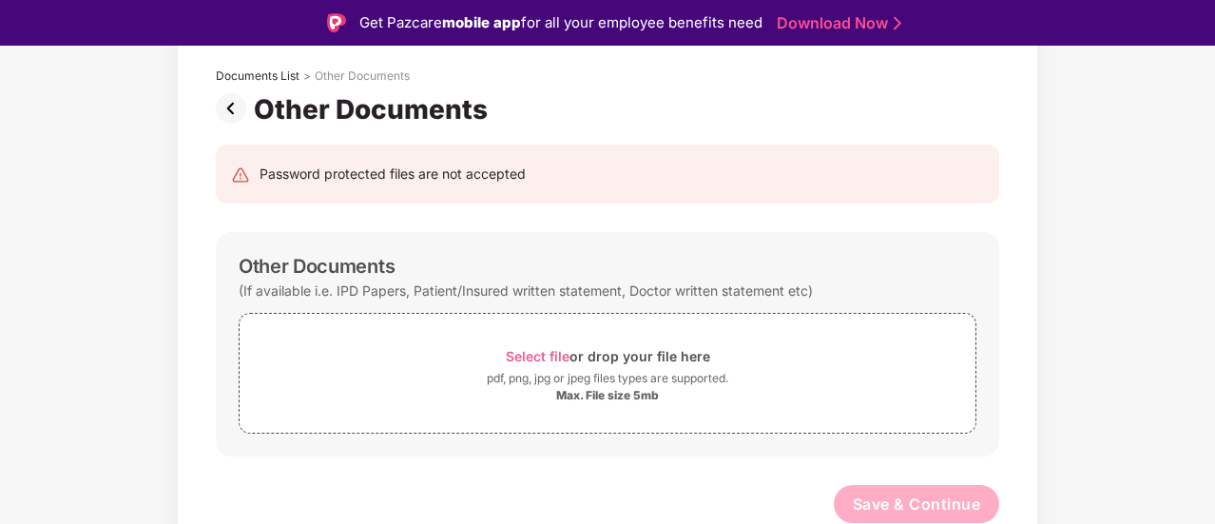
scroll to position [46, 0]
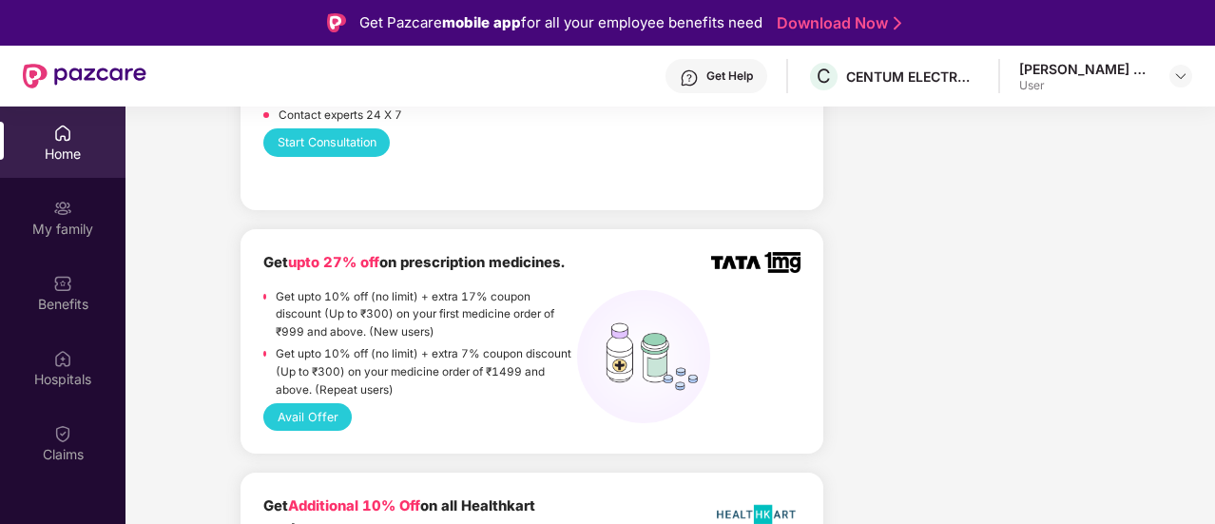
scroll to position [106, 0]
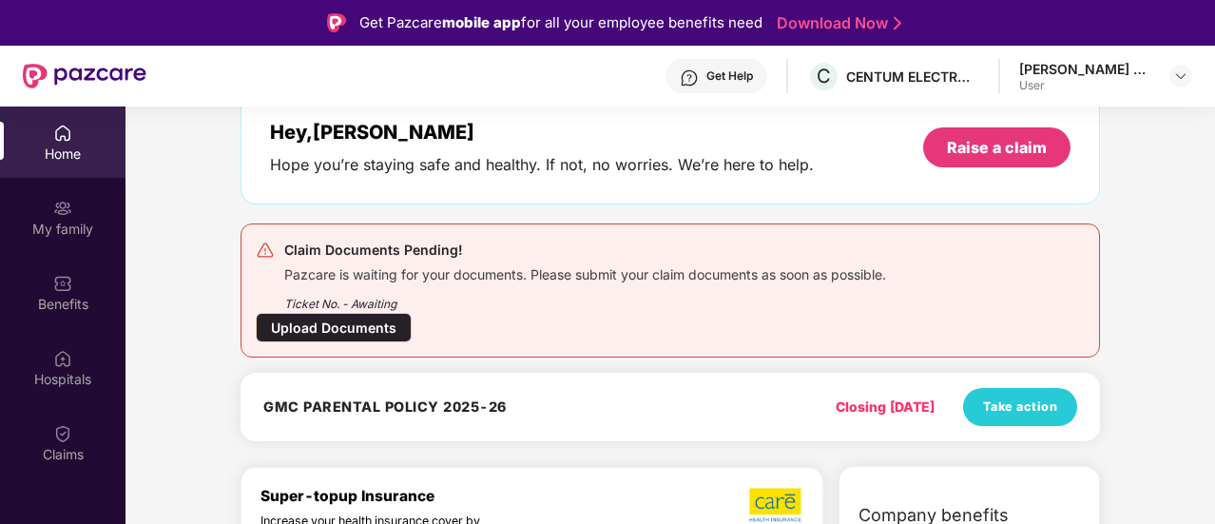
click at [311, 318] on div "Upload Documents" at bounding box center [334, 327] width 156 height 29
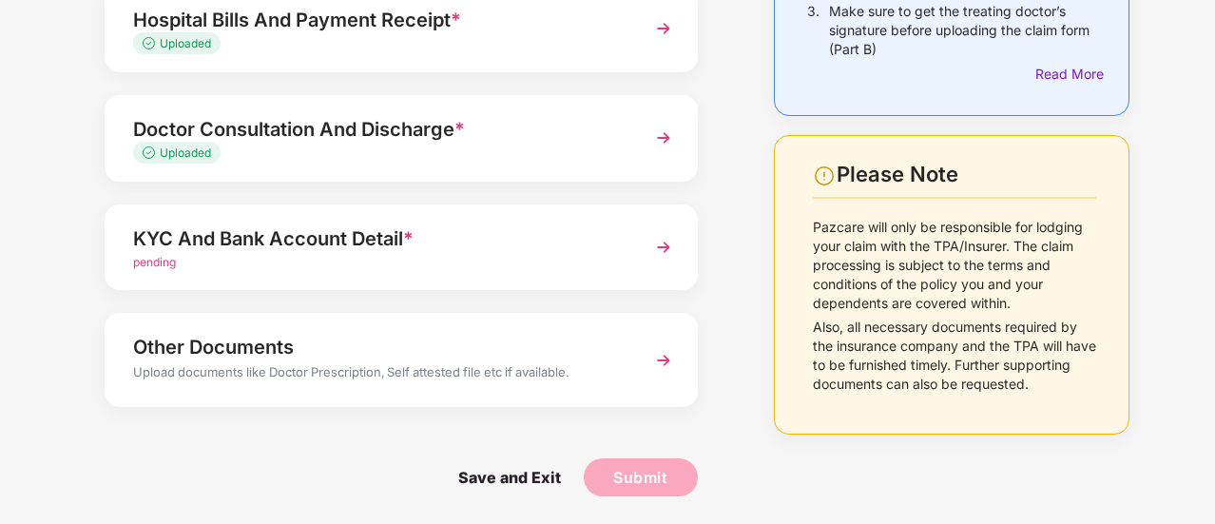
scroll to position [0, 0]
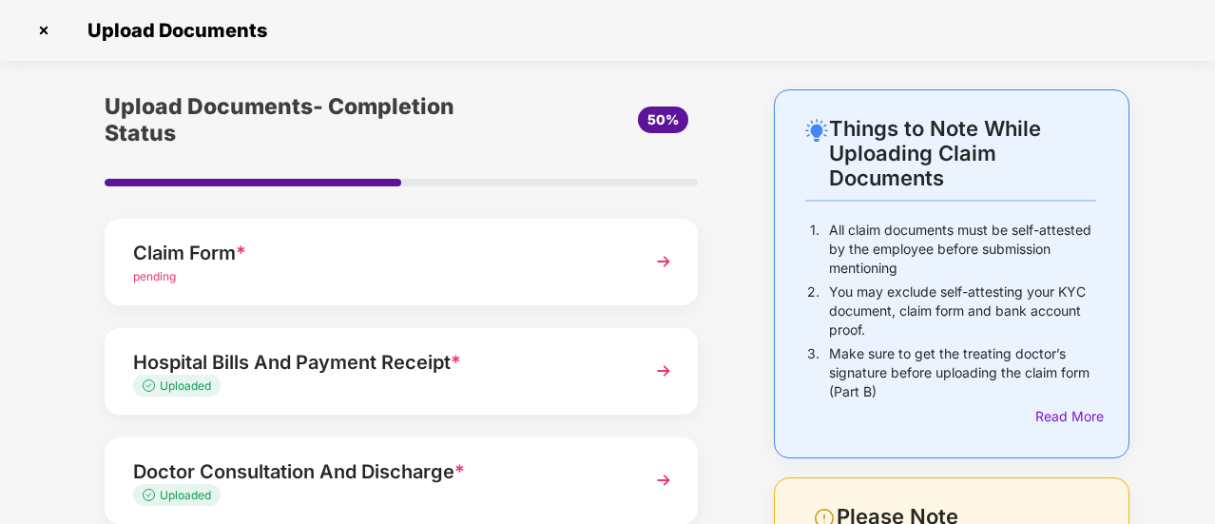
click at [668, 258] on img at bounding box center [664, 261] width 34 height 34
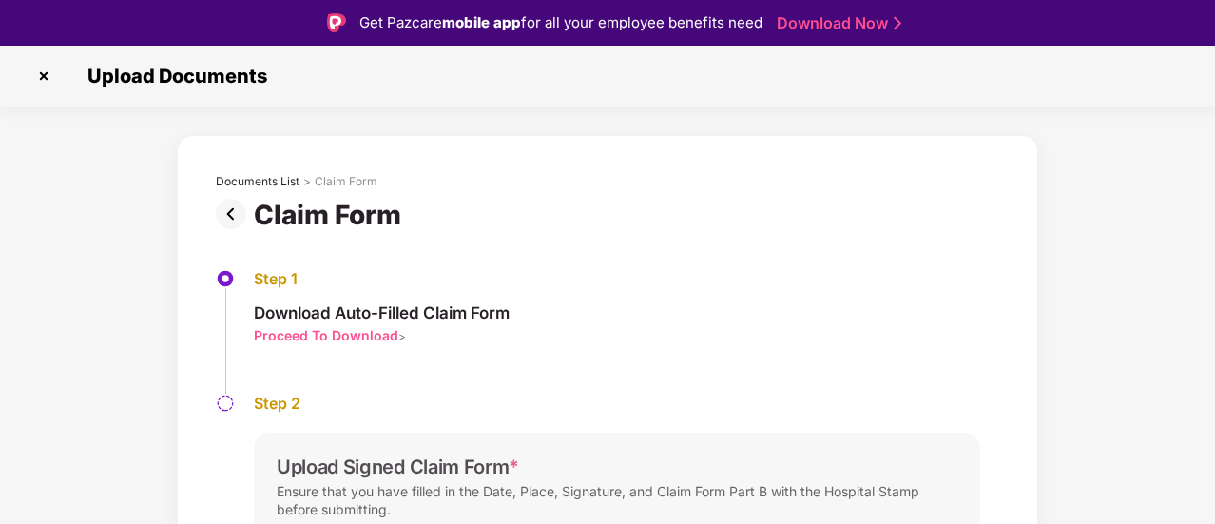
click at [47, 76] on img at bounding box center [44, 76] width 30 height 30
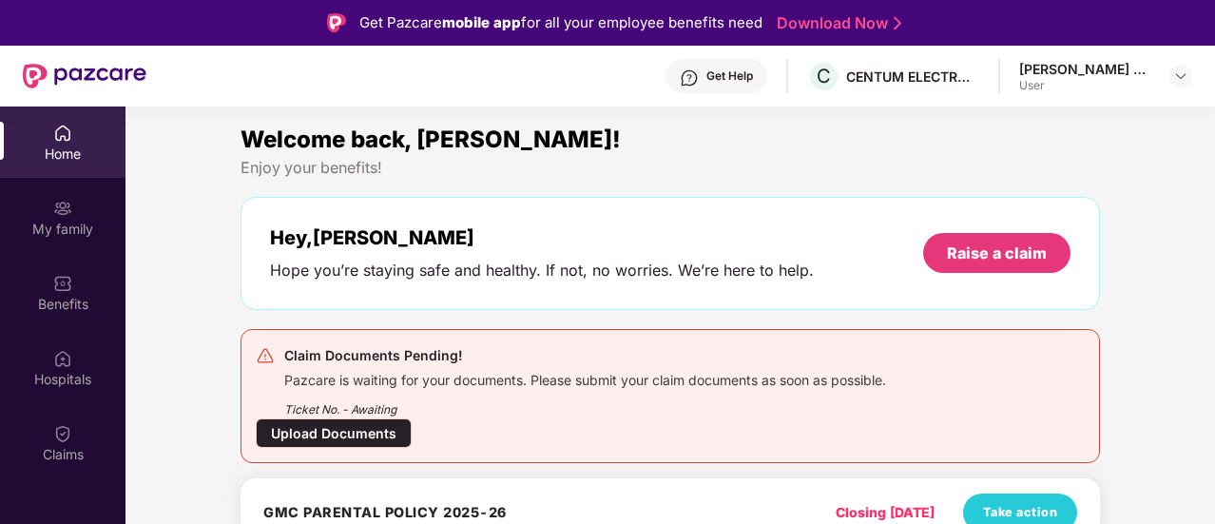
click at [362, 427] on div "Upload Documents" at bounding box center [334, 432] width 156 height 29
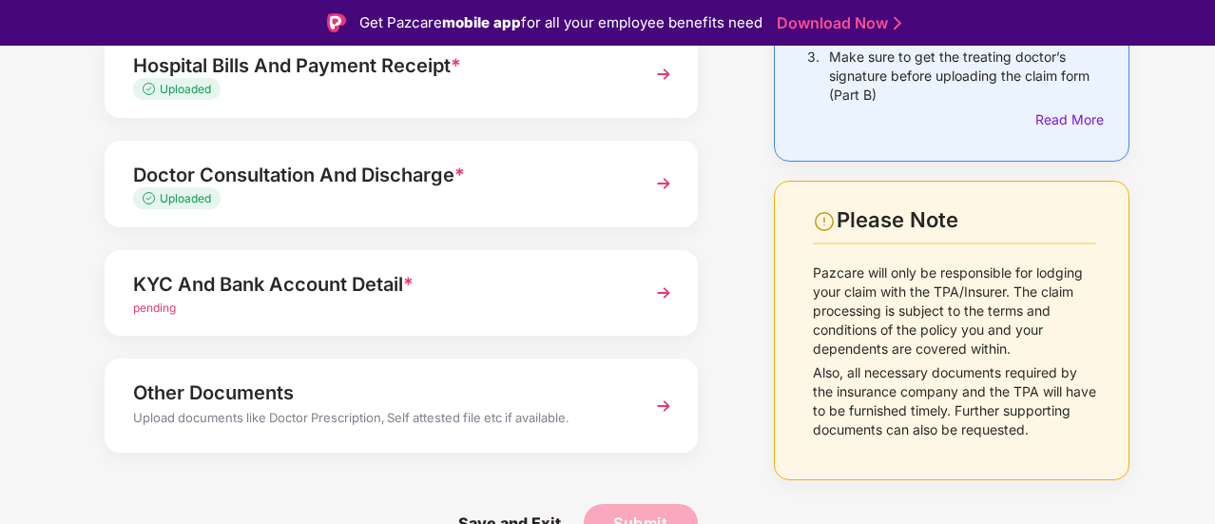
scroll to position [46, 0]
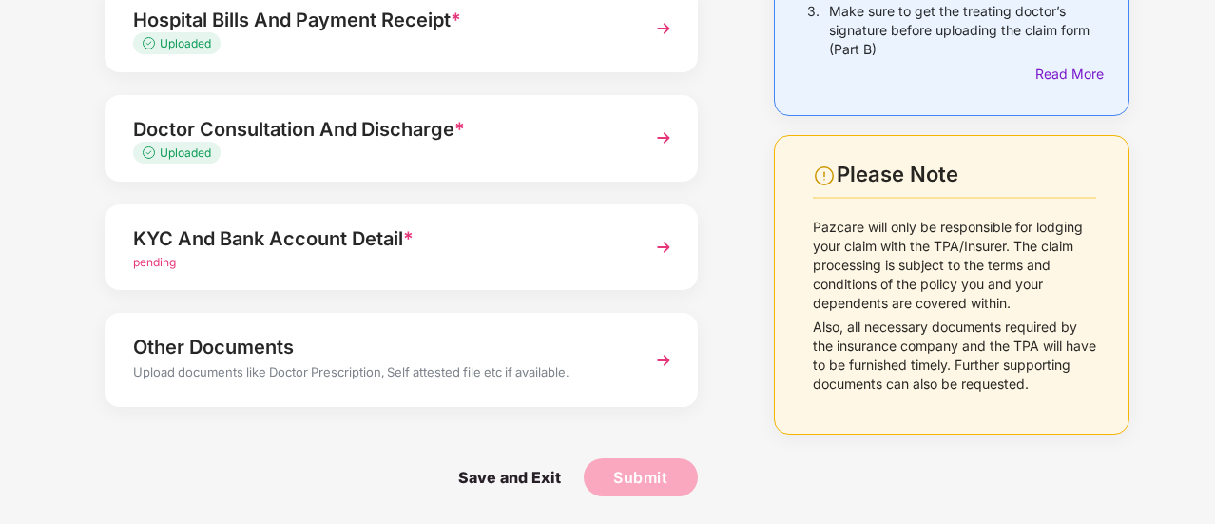
click at [744, 366] on div "Upload Documents- Completion Status 50% Claim Form * pending Hospital Bills And…" at bounding box center [401, 136] width 689 height 778
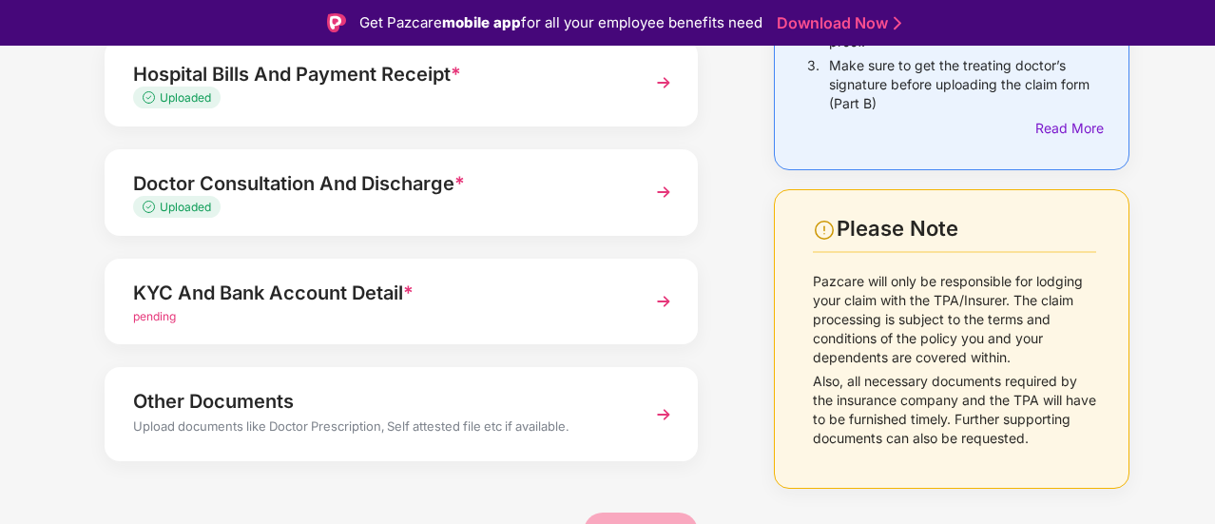
scroll to position [342, 0]
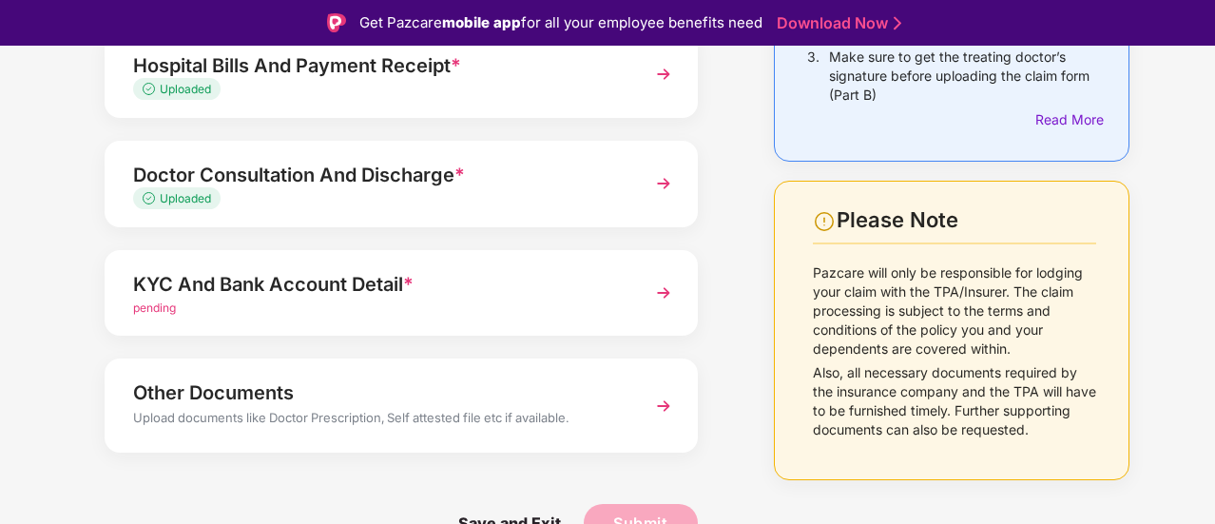
click at [387, 300] on div "pending" at bounding box center [379, 309] width 492 height 18
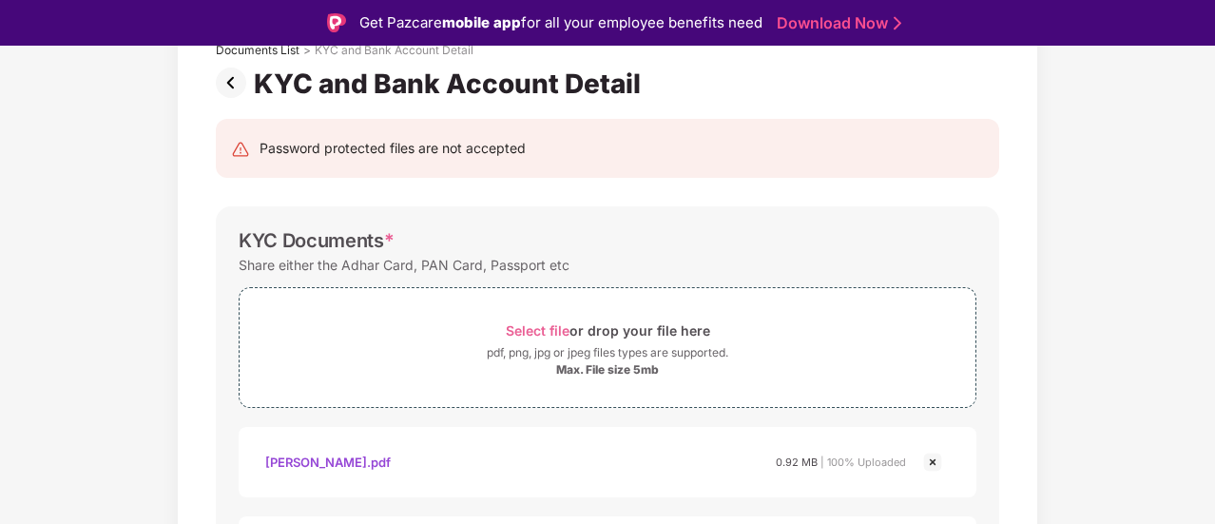
scroll to position [0, 0]
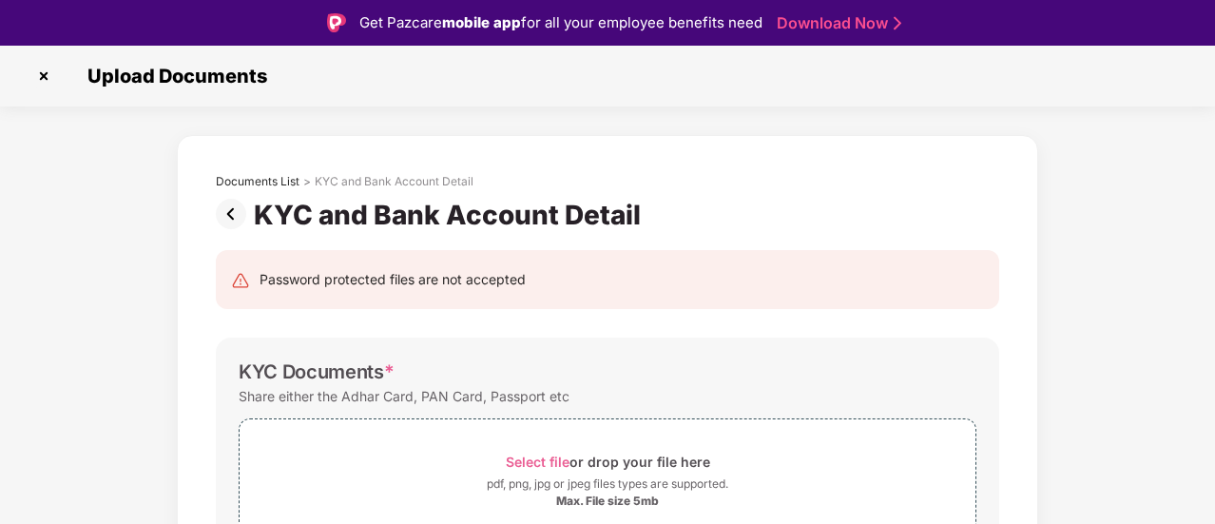
click at [229, 209] on img at bounding box center [235, 214] width 38 height 30
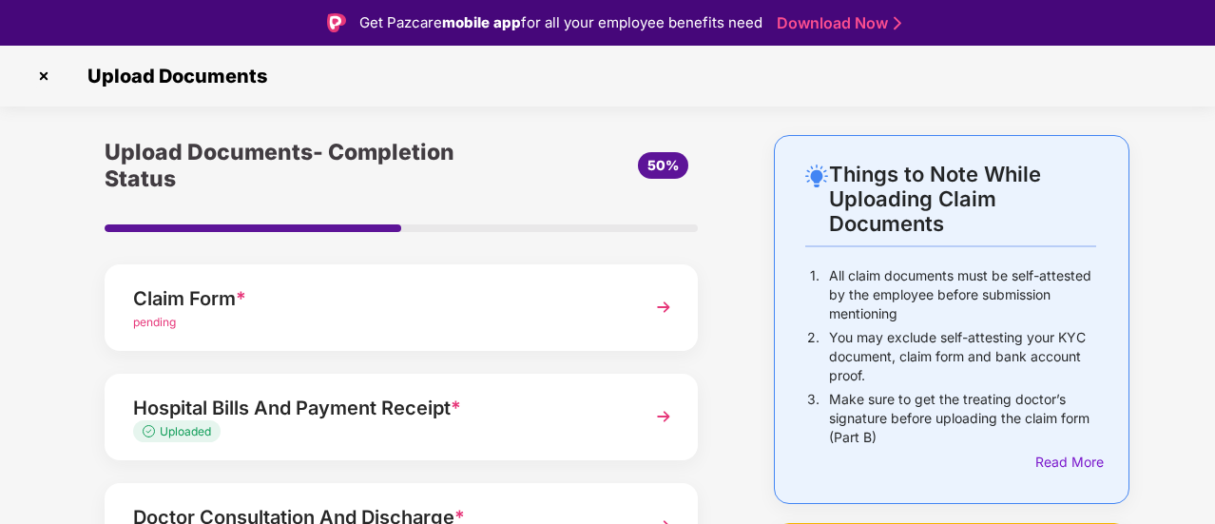
click at [670, 305] on img at bounding box center [664, 307] width 34 height 34
